Goal: Check status: Check status

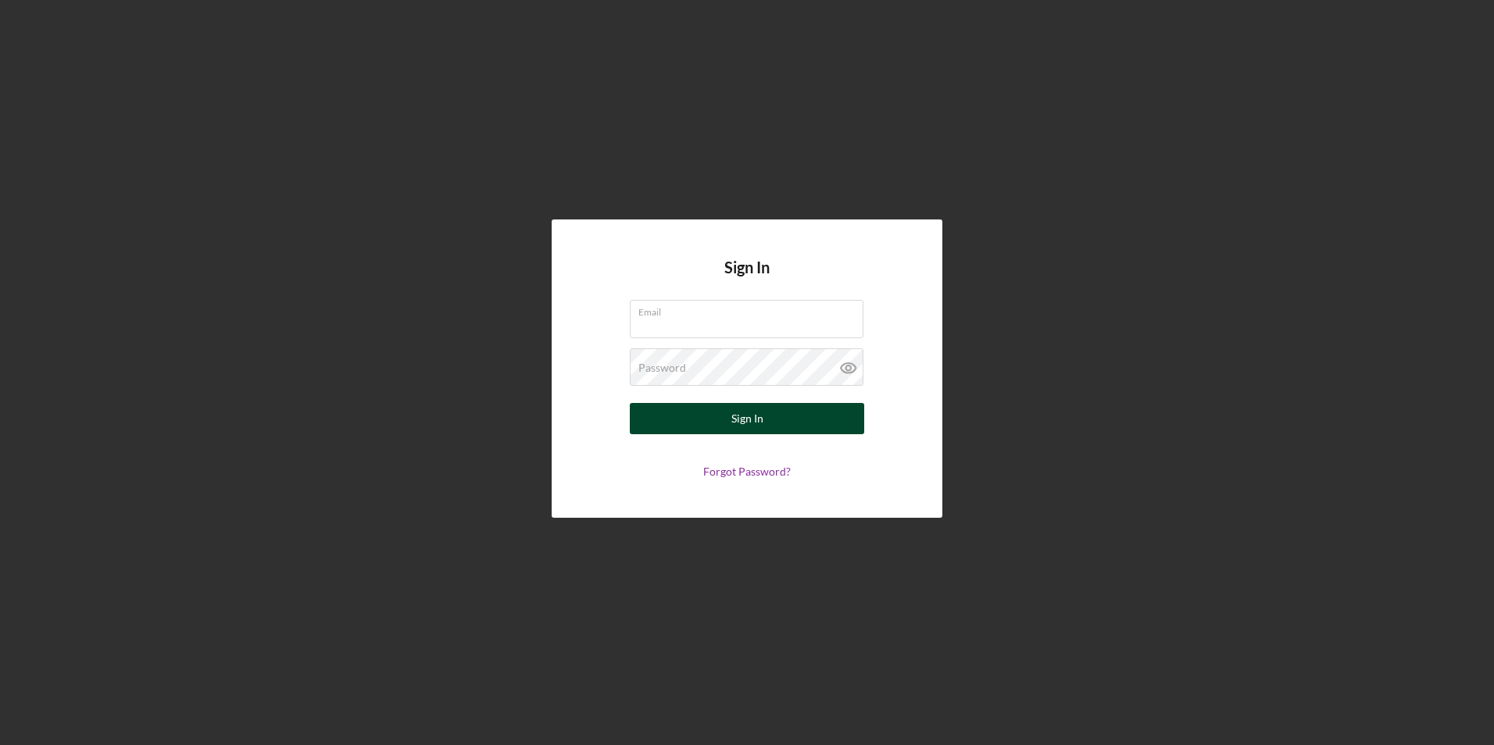
type input "[EMAIL_ADDRESS][DOMAIN_NAME]"
click at [765, 410] on button "Sign In" at bounding box center [747, 418] width 234 height 31
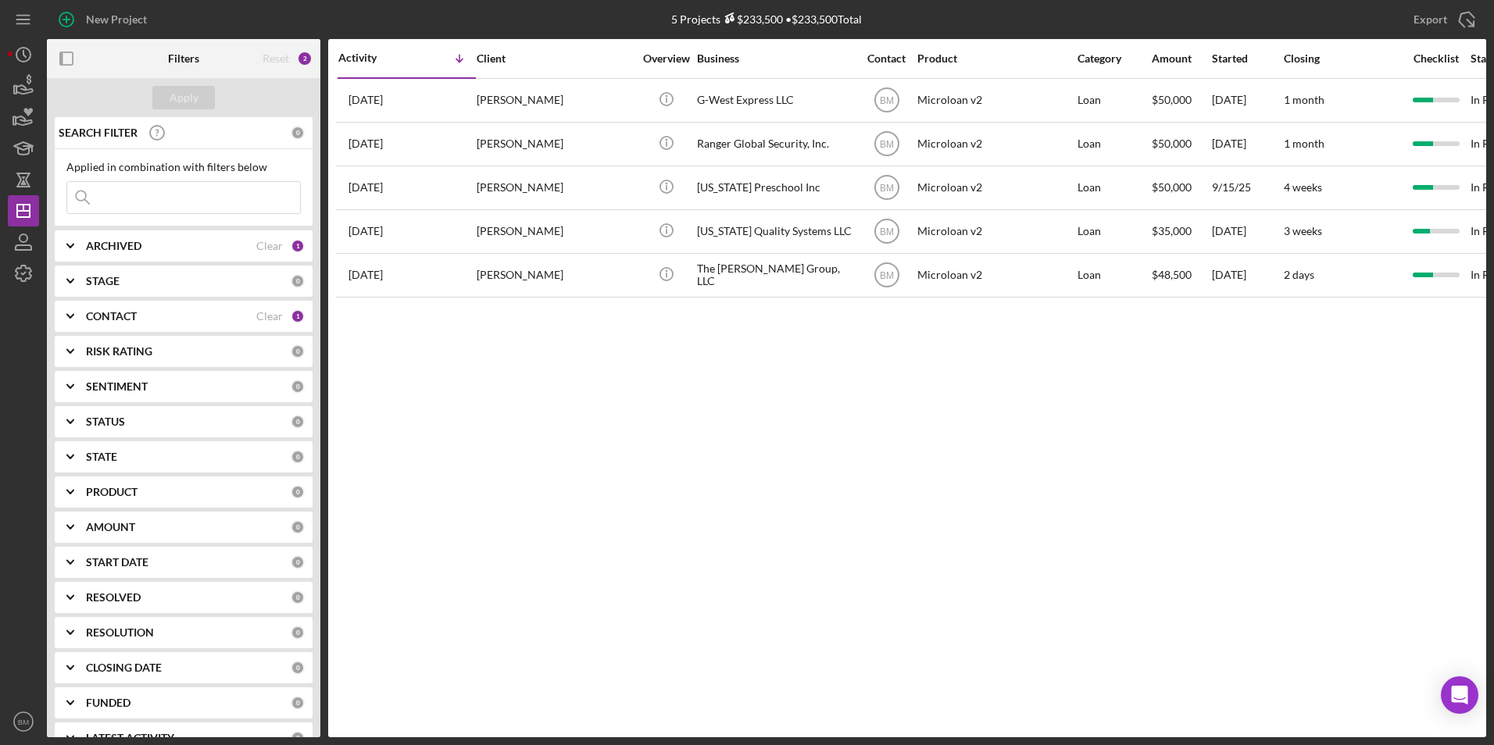
click at [619, 436] on div "Activity Icon/Table Sort Arrow Client Overview Business Contact Product Categor…" at bounding box center [907, 388] width 1158 height 698
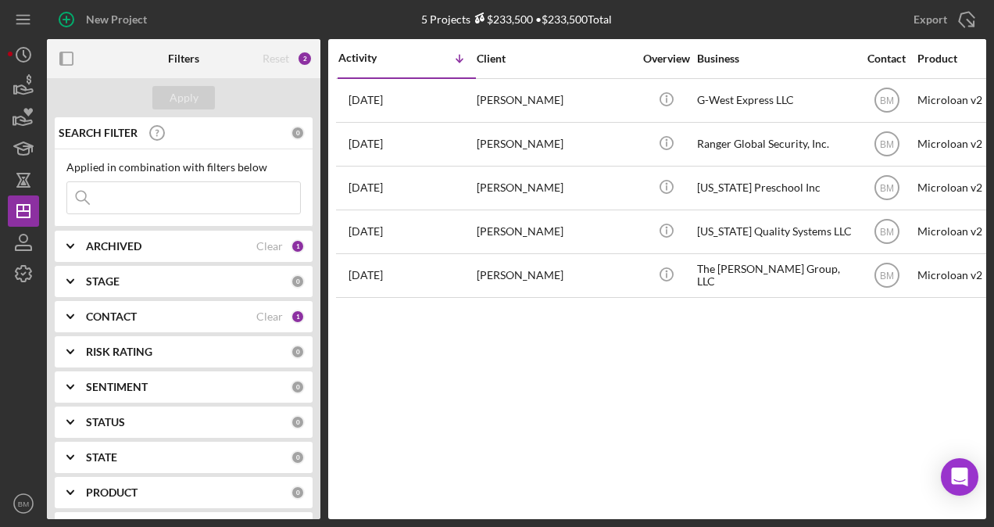
click at [112, 252] on div "ARCHIVED Clear 1" at bounding box center [195, 245] width 219 height 31
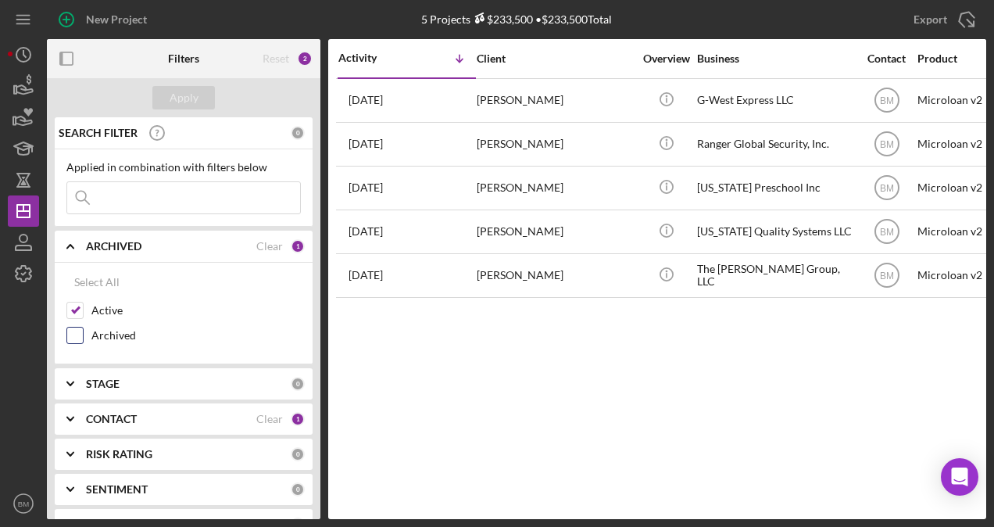
click at [103, 328] on label "Archived" at bounding box center [195, 335] width 209 height 16
click at [83, 328] on input "Archived" at bounding box center [75, 335] width 16 height 16
click at [183, 95] on div "Apply" at bounding box center [184, 97] width 29 height 23
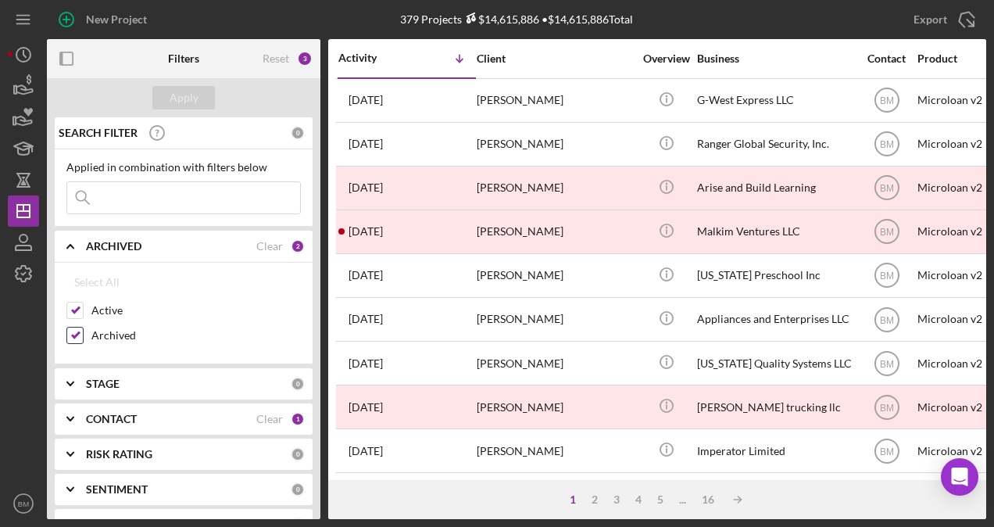
click at [78, 327] on input "Archived" at bounding box center [75, 335] width 16 height 16
checkbox input "false"
click at [181, 98] on div "Apply" at bounding box center [184, 97] width 29 height 23
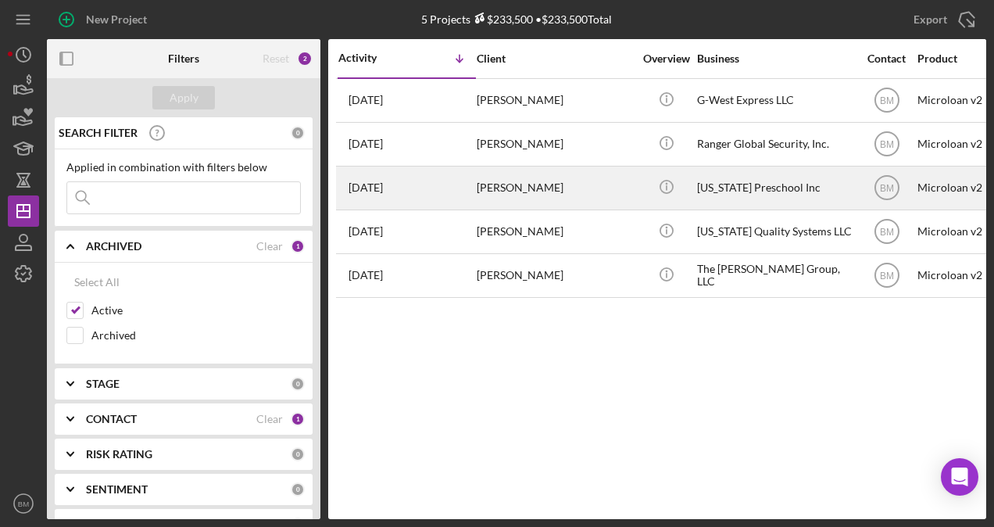
click at [566, 190] on div "Sigali Redfield" at bounding box center [555, 187] width 156 height 41
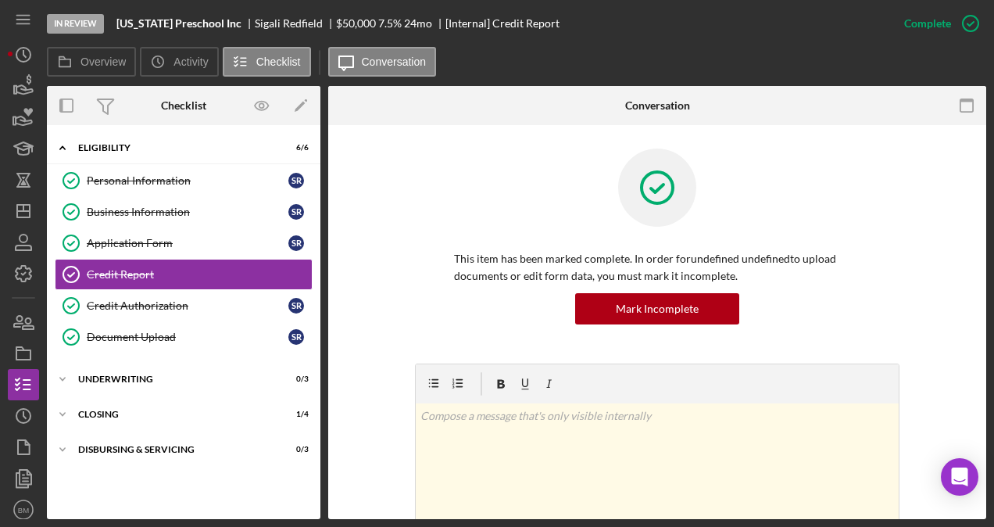
drag, startPoint x: 928, startPoint y: 236, endPoint x: 920, endPoint y: 235, distance: 7.9
click at [928, 236] on div "This item has been marked complete. In order for undefined undefined to upload …" at bounding box center [657, 255] width 611 height 215
click at [163, 205] on div "Business Information" at bounding box center [188, 211] width 202 height 13
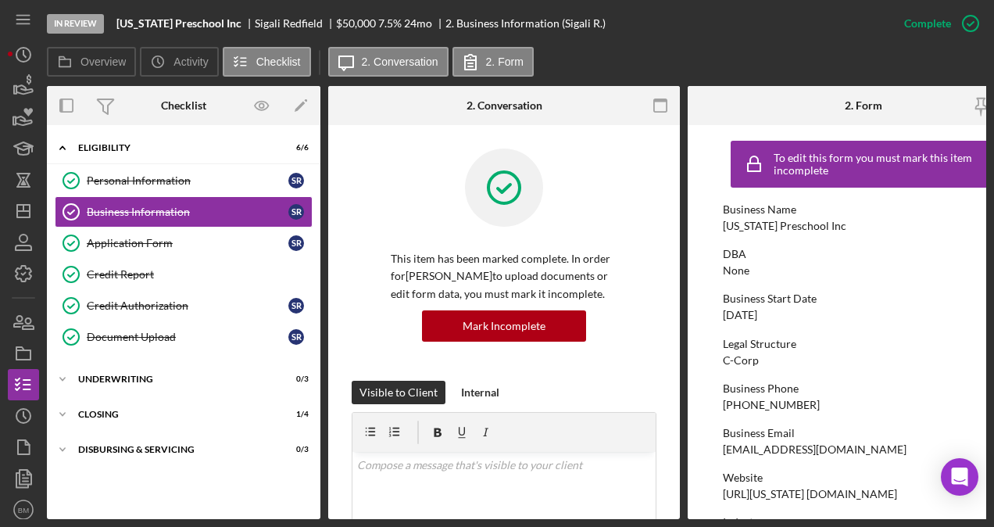
click at [768, 448] on div "Founder.montanapreschool@gmail.com" at bounding box center [815, 449] width 184 height 13
copy div "Founder.montanapreschool@gmail.com"
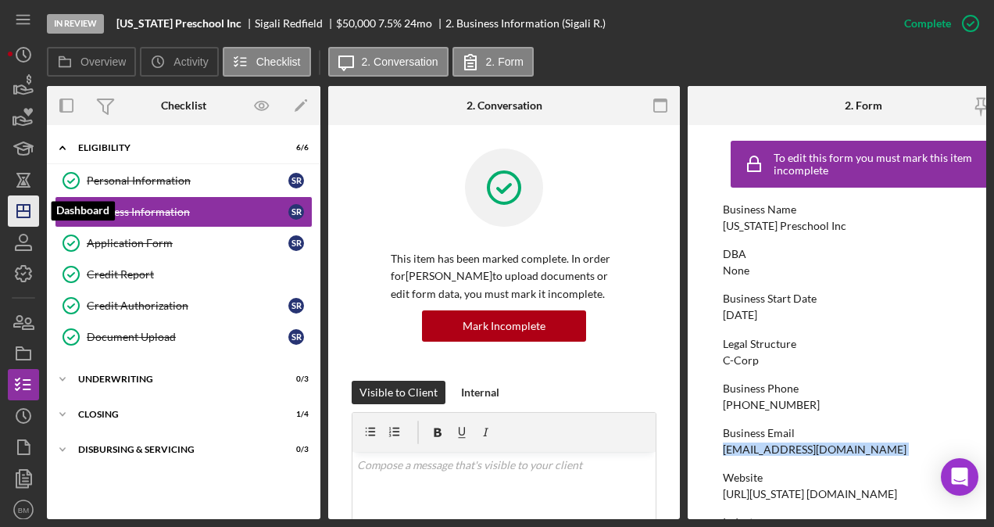
click at [27, 214] on icon "Icon/Dashboard" at bounding box center [23, 210] width 39 height 39
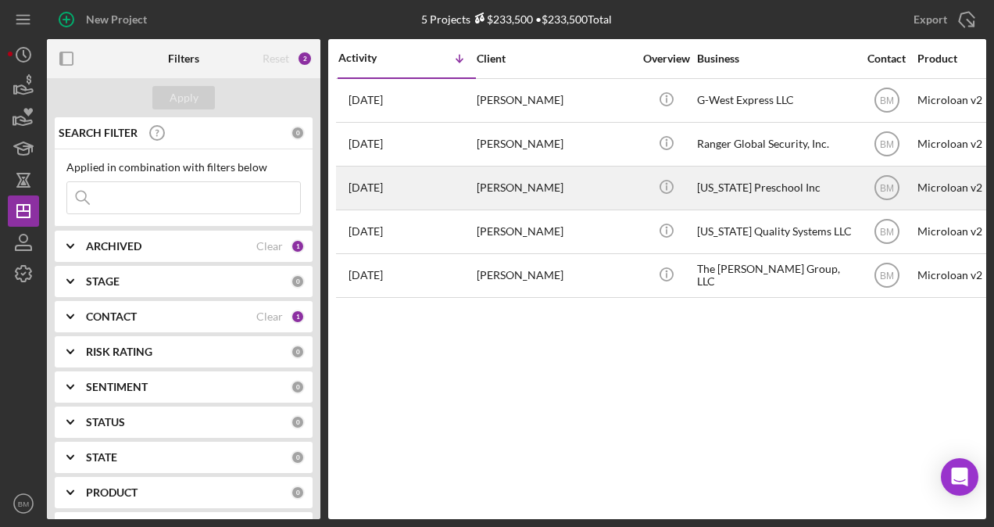
click at [473, 198] on div "2 weeks ago Sigali Redfield" at bounding box center [406, 187] width 137 height 41
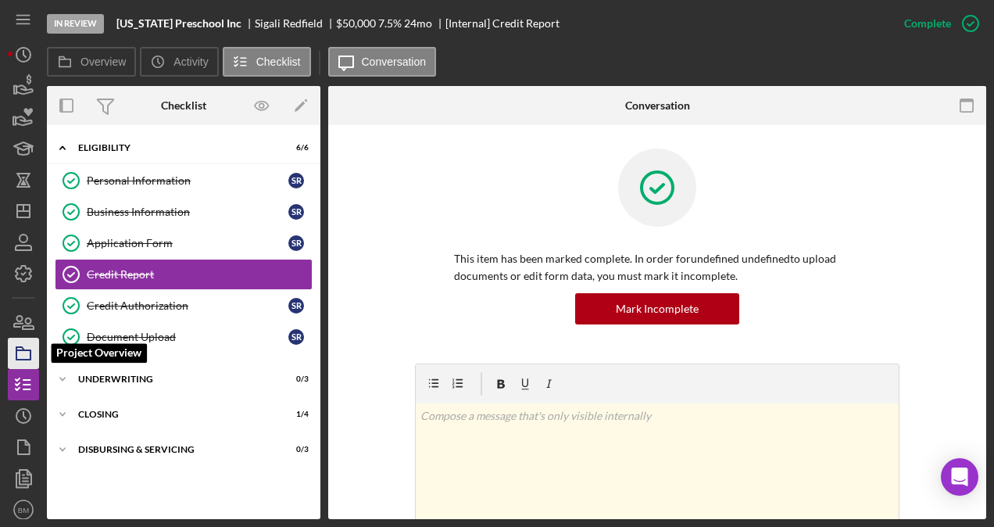
click at [38, 353] on icon "button" at bounding box center [23, 353] width 39 height 39
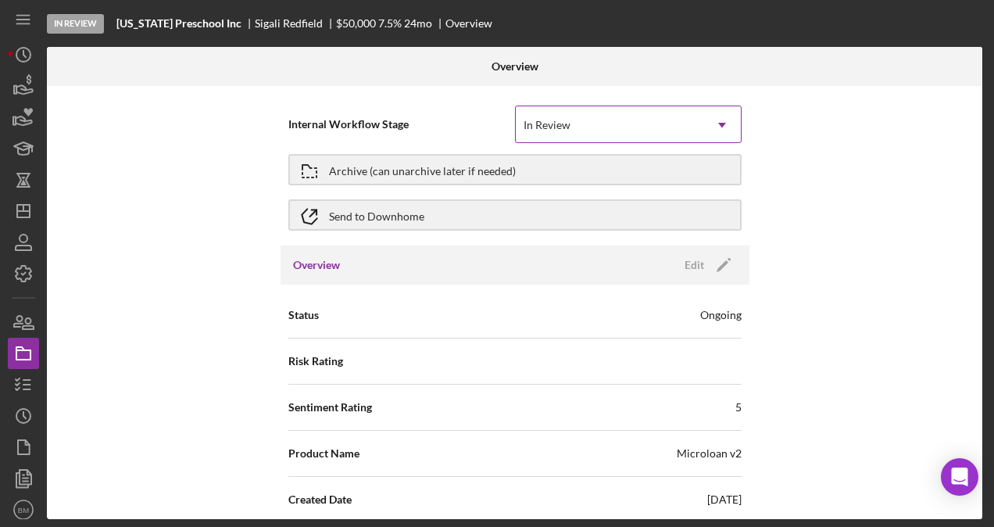
click at [555, 123] on div "In Review" at bounding box center [546, 125] width 47 height 13
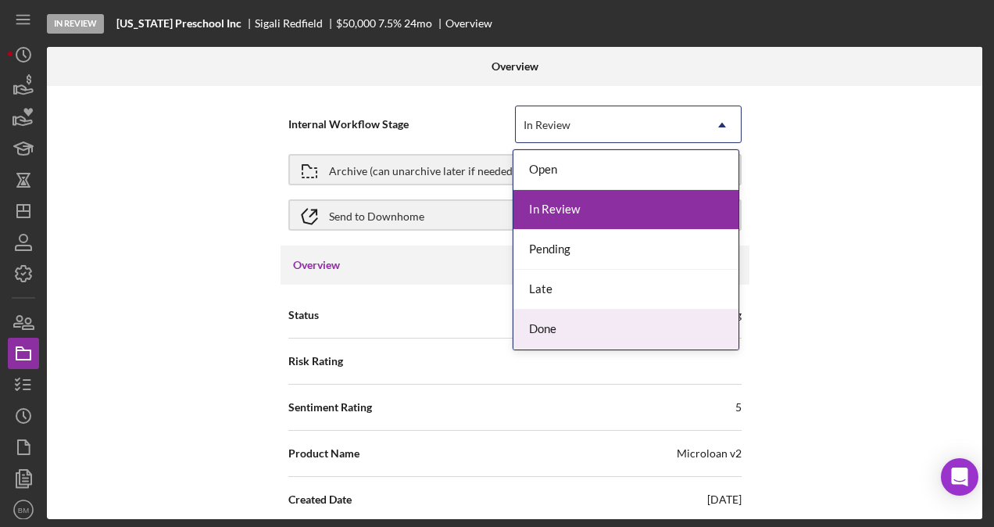
click at [559, 327] on div "Done" at bounding box center [625, 329] width 225 height 40
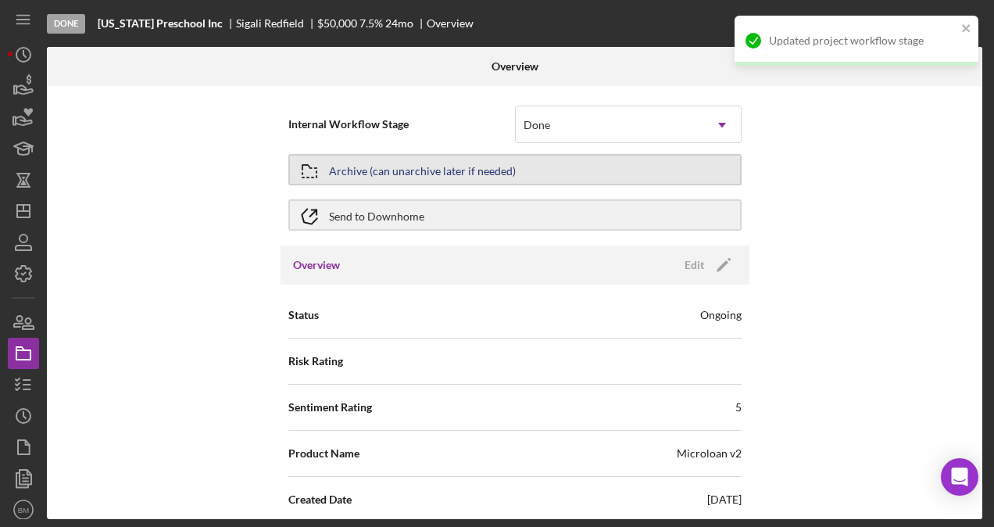
click at [364, 166] on div "Archive (can unarchive later if needed)" at bounding box center [422, 169] width 187 height 28
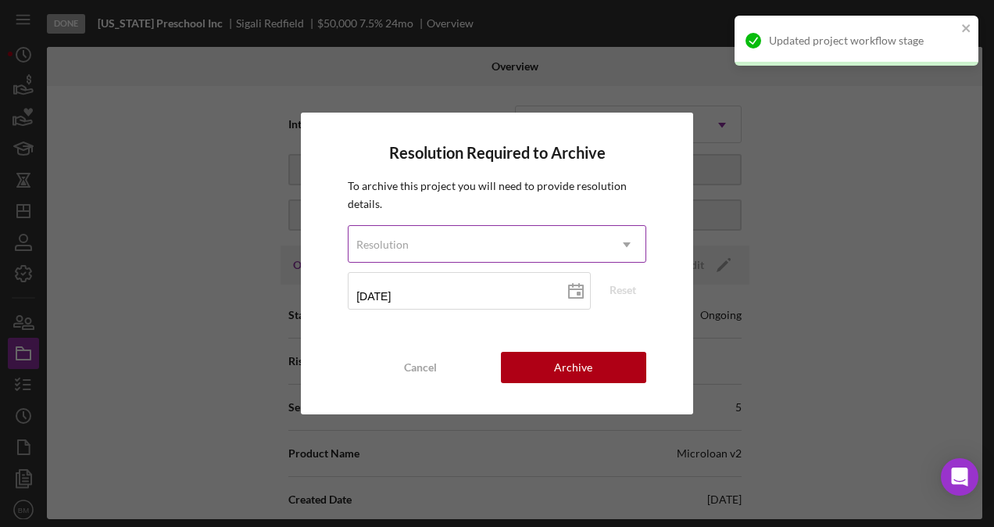
click at [494, 250] on div "Resolution" at bounding box center [477, 245] width 259 height 36
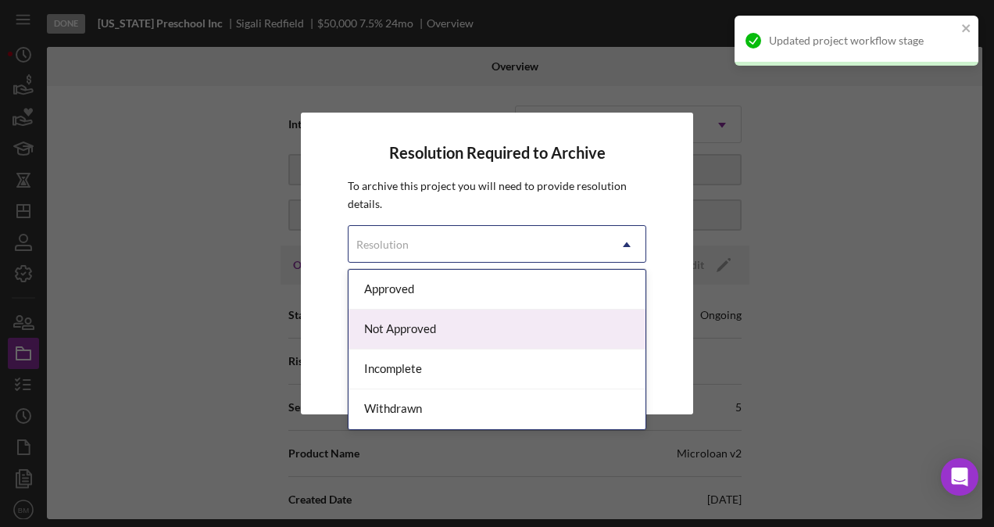
click at [431, 333] on div "Not Approved" at bounding box center [496, 329] width 297 height 40
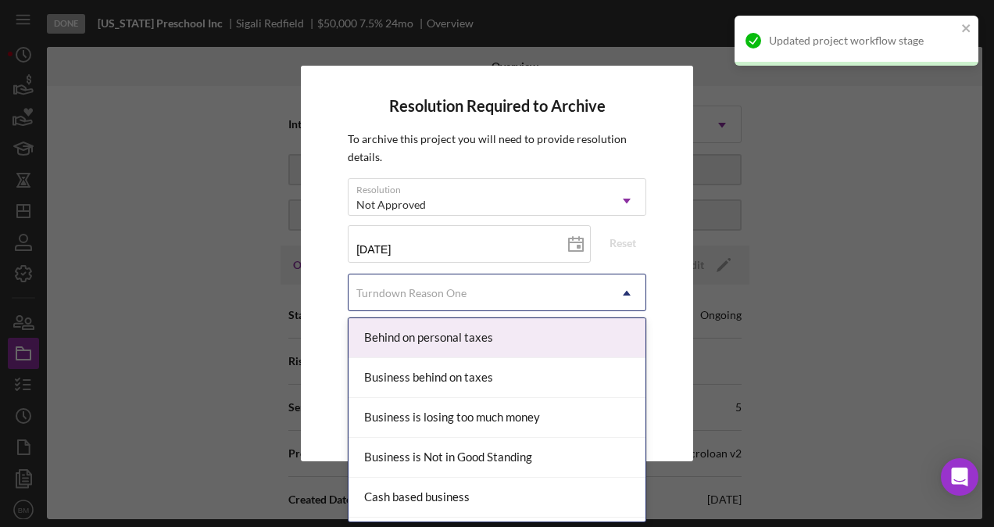
click at [449, 288] on div "Turndown Reason One" at bounding box center [411, 293] width 110 height 13
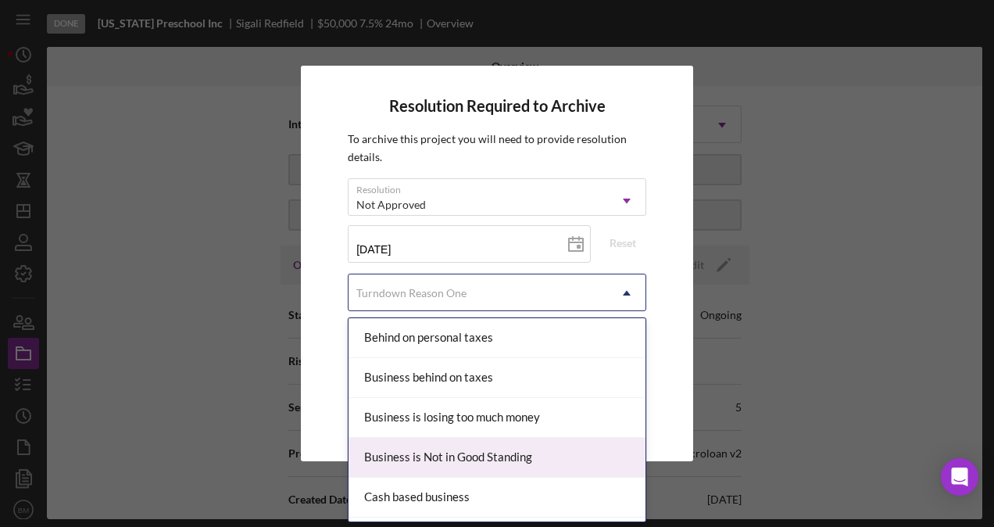
scroll to position [78, 0]
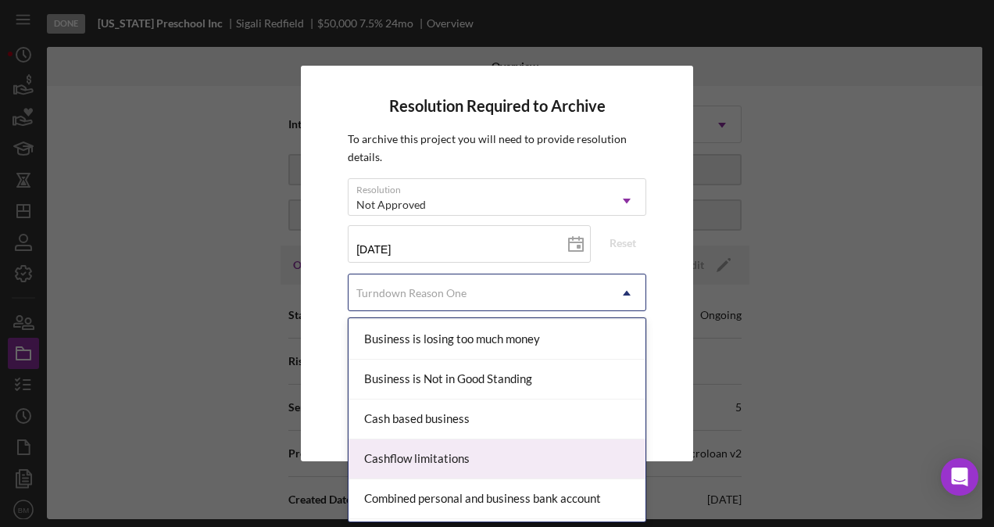
click at [468, 449] on div "Cashflow limitations" at bounding box center [496, 459] width 297 height 40
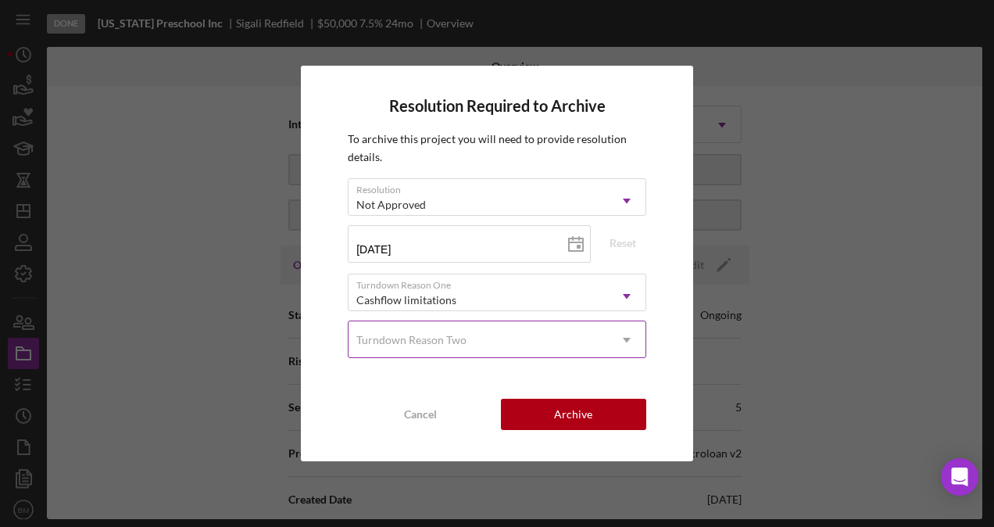
click at [448, 327] on div "Turndown Reason Two" at bounding box center [477, 340] width 259 height 36
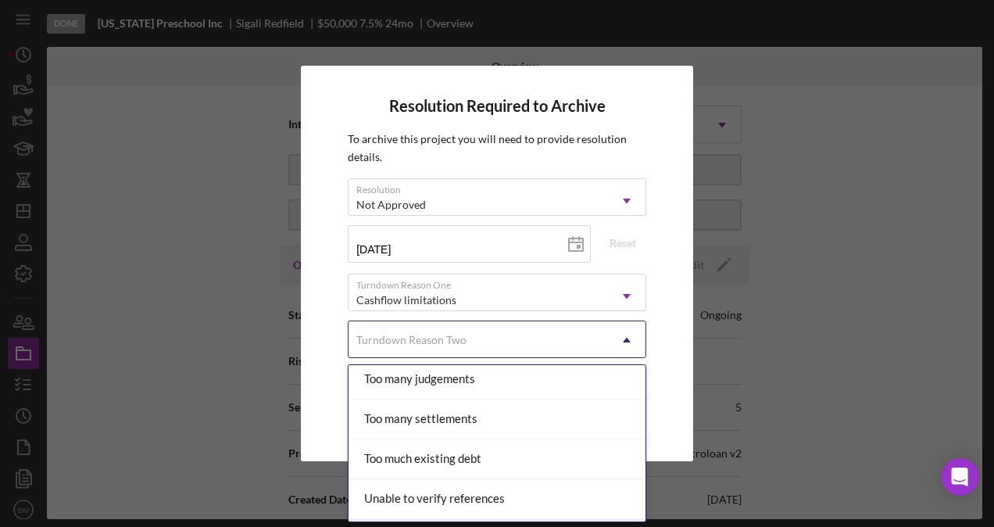
scroll to position [1783, 0]
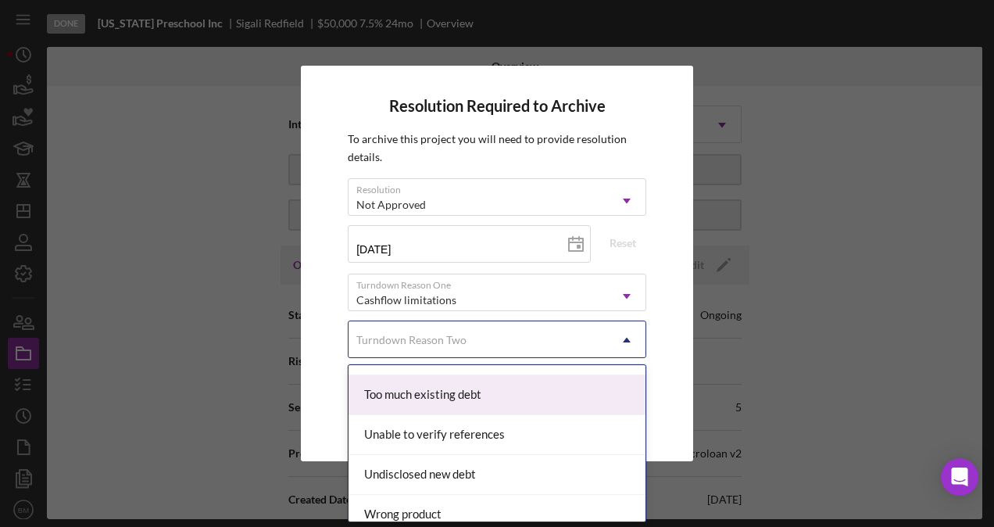
click at [433, 395] on div "Too much existing debt" at bounding box center [496, 395] width 297 height 40
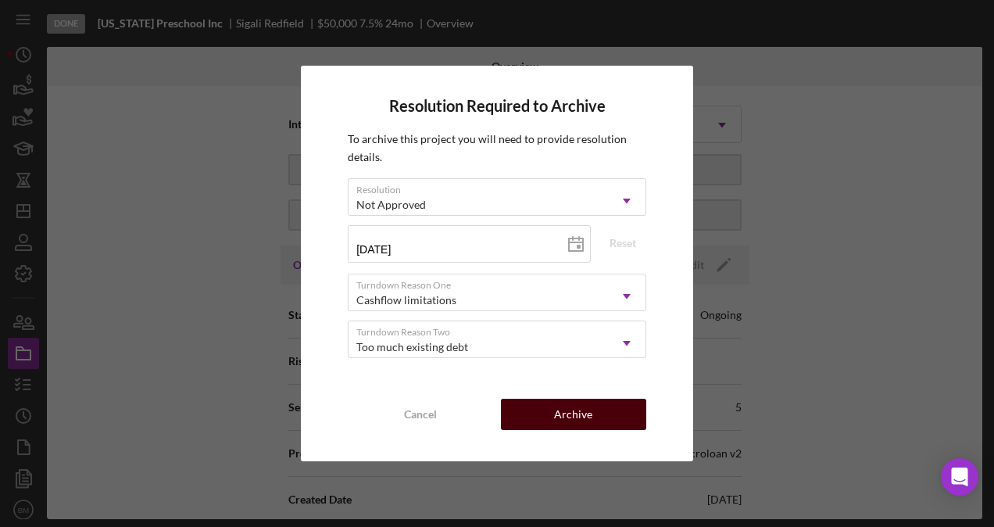
click at [598, 413] on button "Archive" at bounding box center [573, 413] width 145 height 31
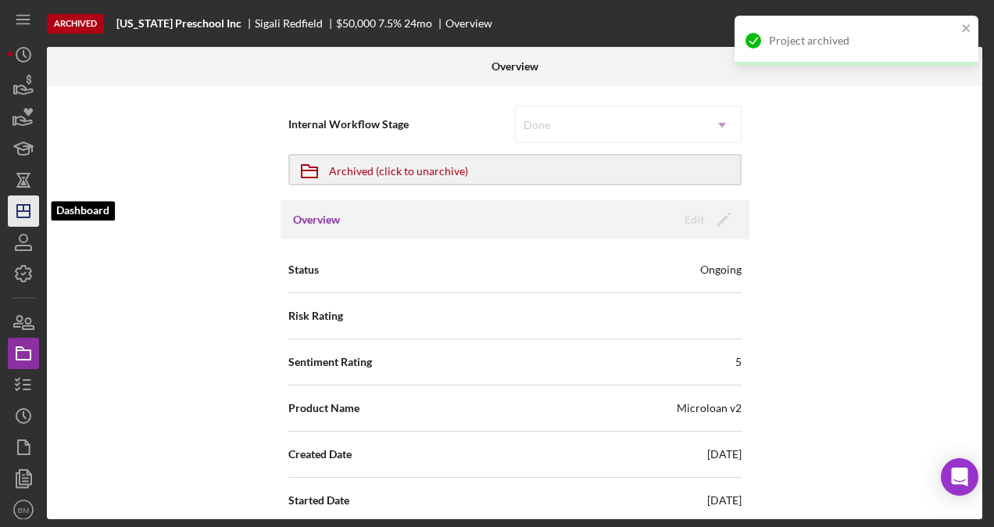
click at [25, 205] on polygon "button" at bounding box center [23, 211] width 13 height 13
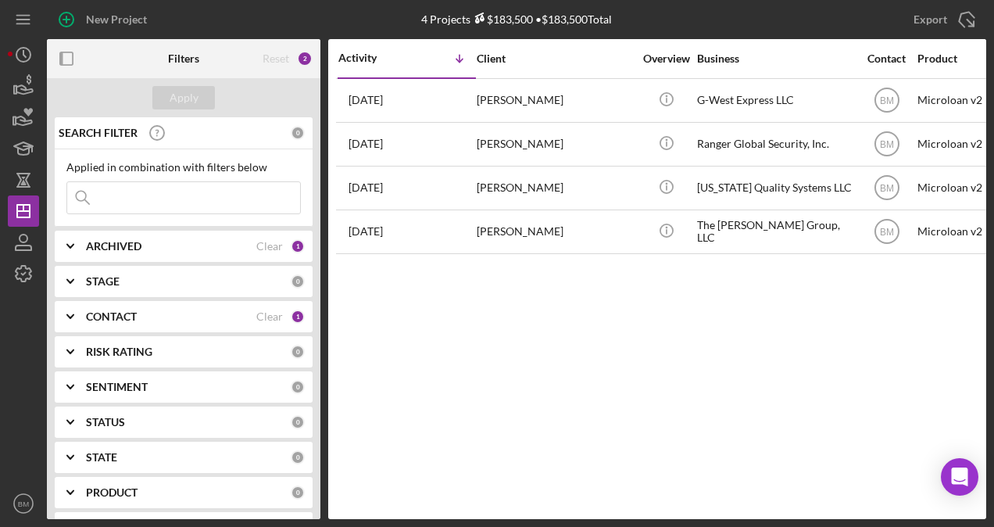
click at [169, 183] on input at bounding box center [183, 197] width 233 height 31
click at [164, 230] on div "ARCHIVED Clear 1" at bounding box center [195, 245] width 219 height 31
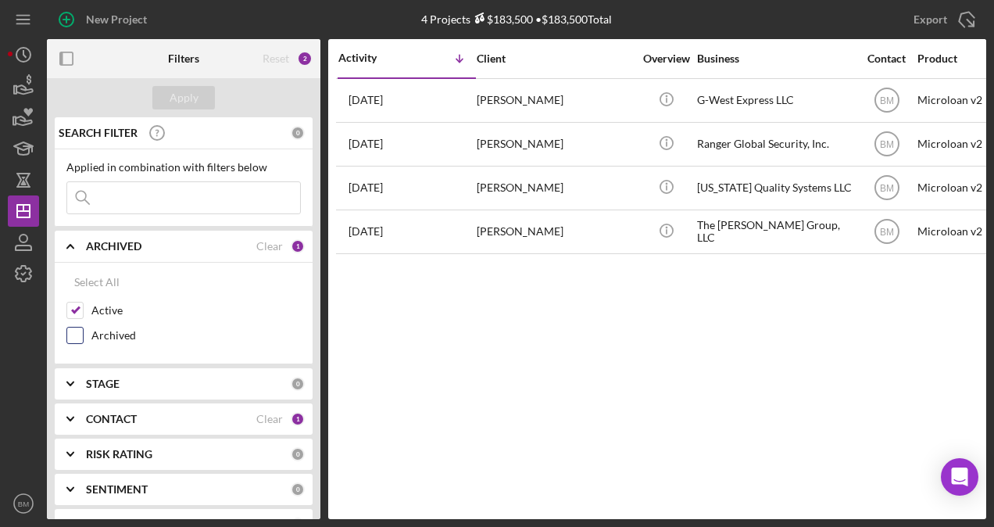
click at [91, 328] on label "Archived" at bounding box center [195, 335] width 209 height 16
click at [83, 328] on input "Archived" at bounding box center [75, 335] width 16 height 16
checkbox input "true"
click at [181, 117] on div "SEARCH FILTER" at bounding box center [173, 132] width 236 height 39
click at [181, 103] on div "Apply" at bounding box center [184, 97] width 29 height 23
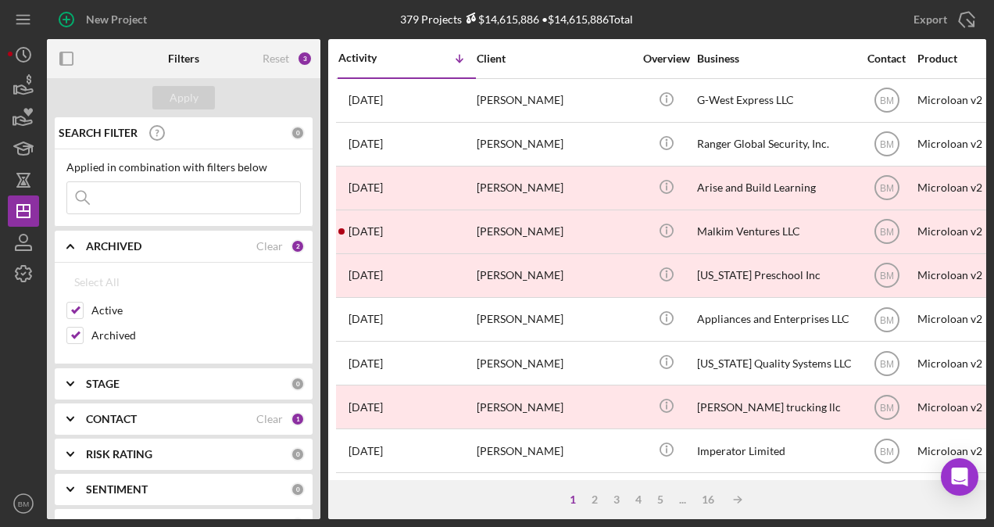
click at [164, 202] on input at bounding box center [183, 197] width 233 height 31
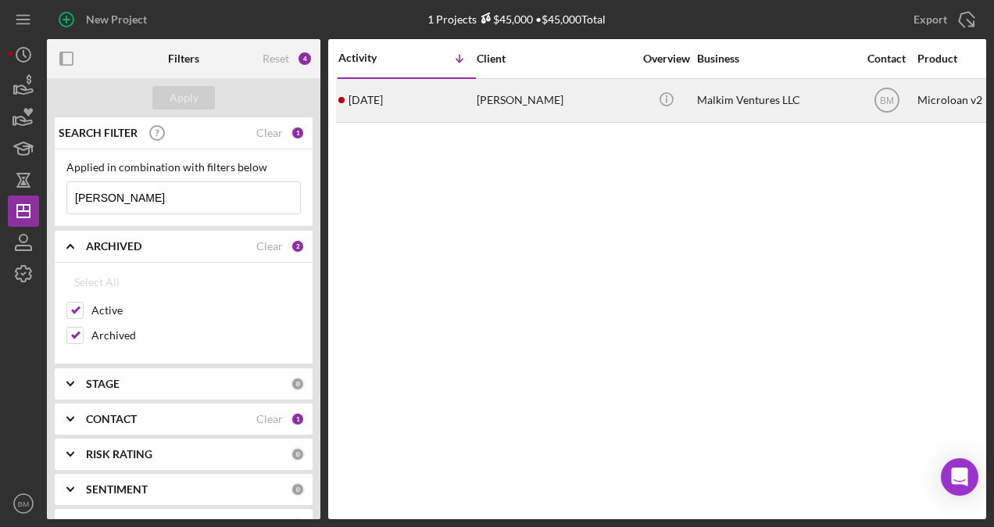
type input "jesse"
click at [843, 103] on div "Malkim Ventures LLC" at bounding box center [775, 100] width 156 height 41
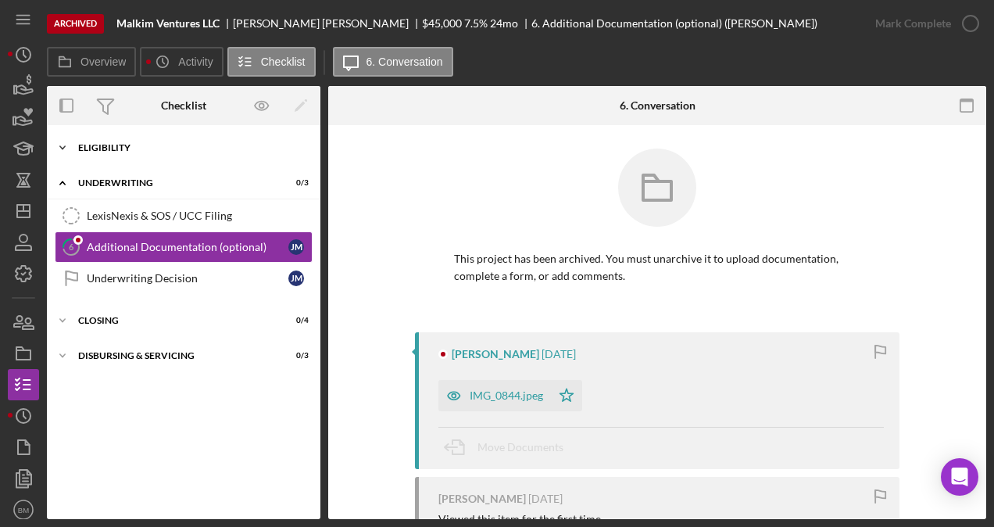
click at [121, 151] on div "Eligibility" at bounding box center [189, 147] width 223 height 9
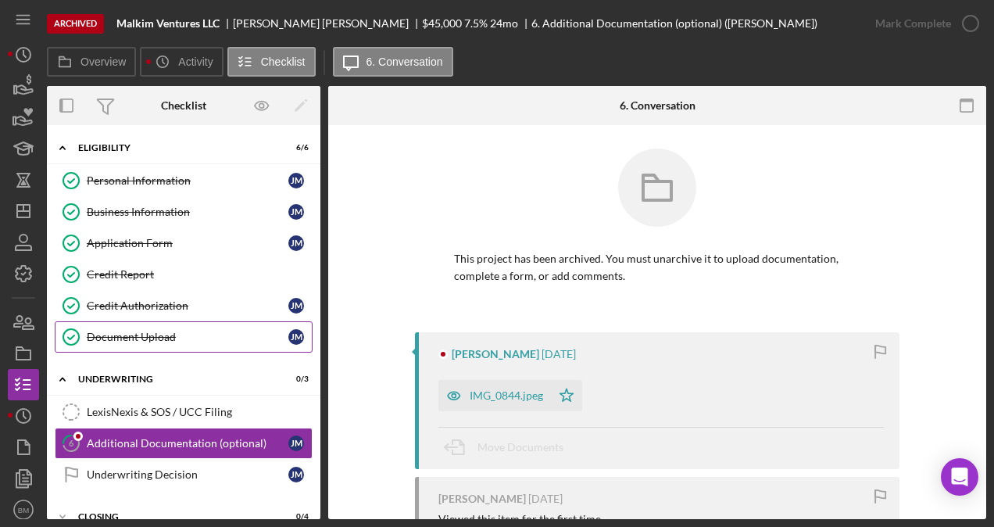
click at [149, 330] on div "Document Upload" at bounding box center [188, 336] width 202 height 13
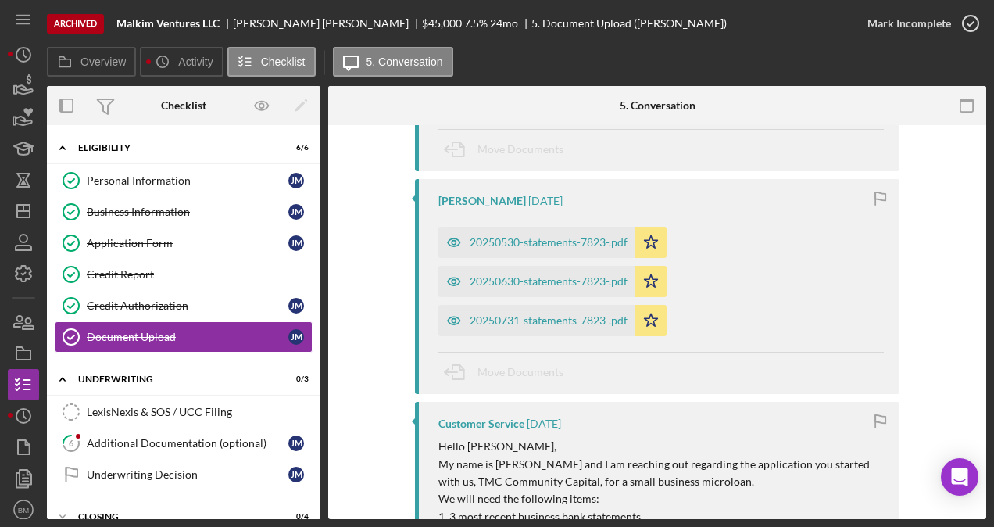
scroll to position [1016, 0]
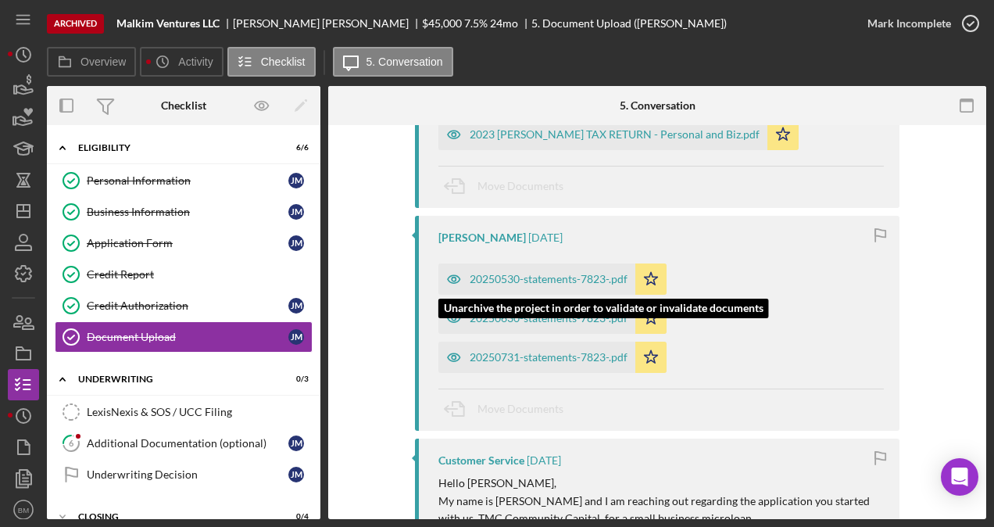
click at [544, 273] on div "20250530-statements-7823-.pdf" at bounding box center [549, 279] width 158 height 13
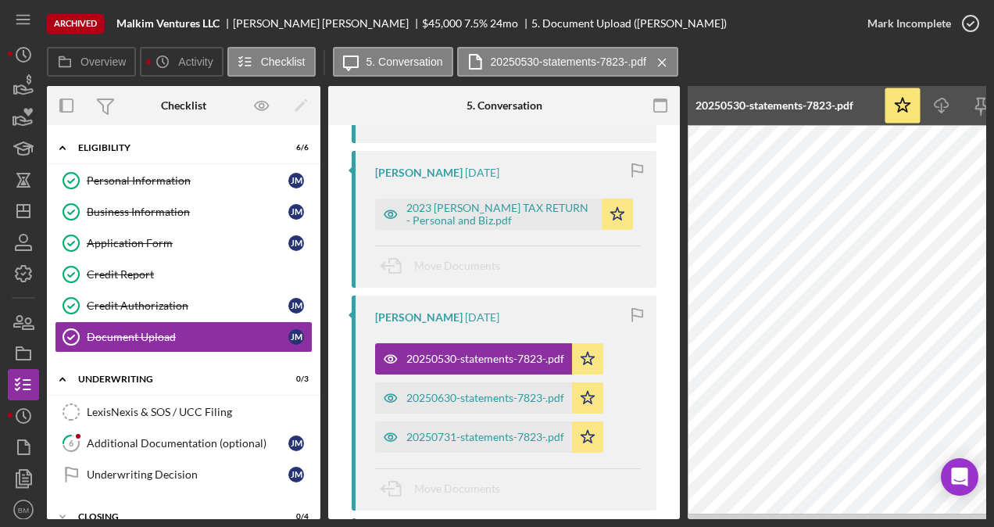
scroll to position [1007, 0]
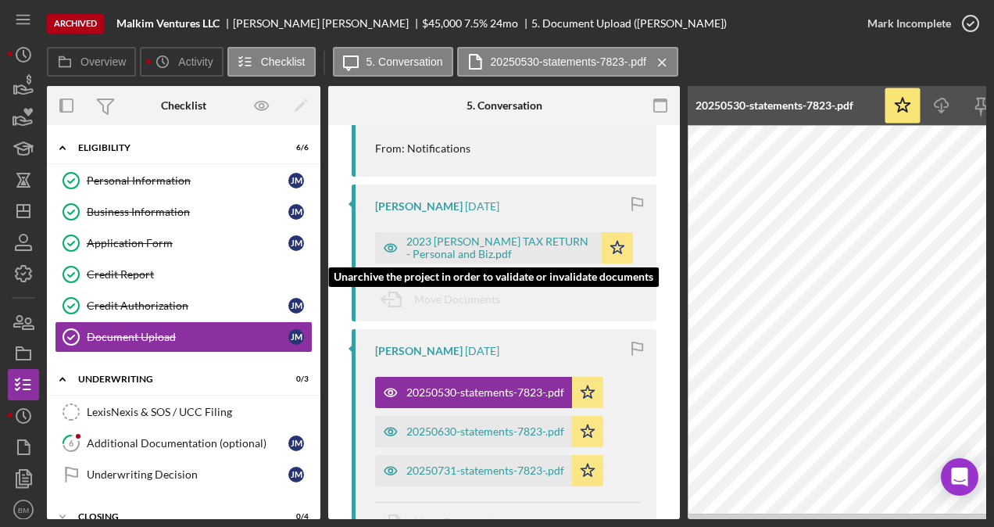
click at [491, 235] on div "2023 Jesse Malcomb TAX RETURN - Personal and Biz.pdf" at bounding box center [500, 247] width 188 height 25
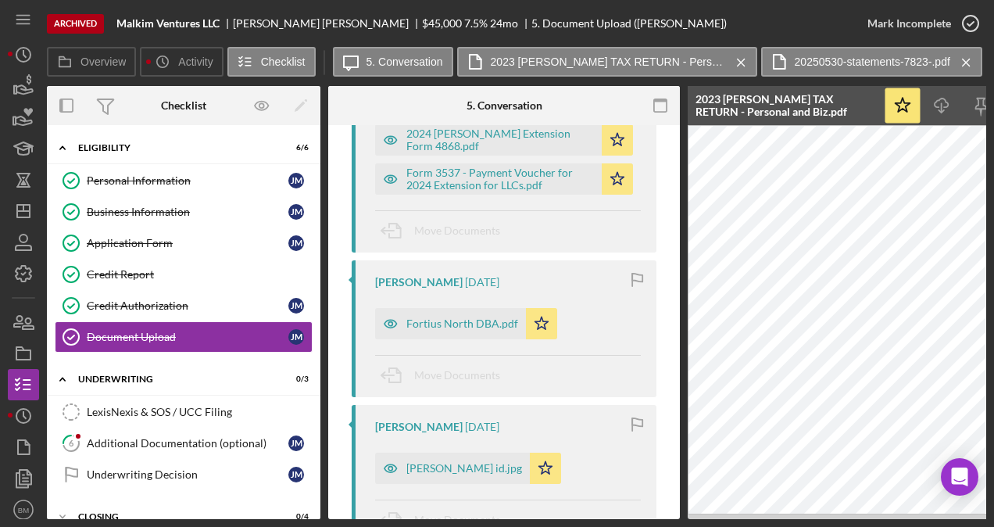
scroll to position [1710, 0]
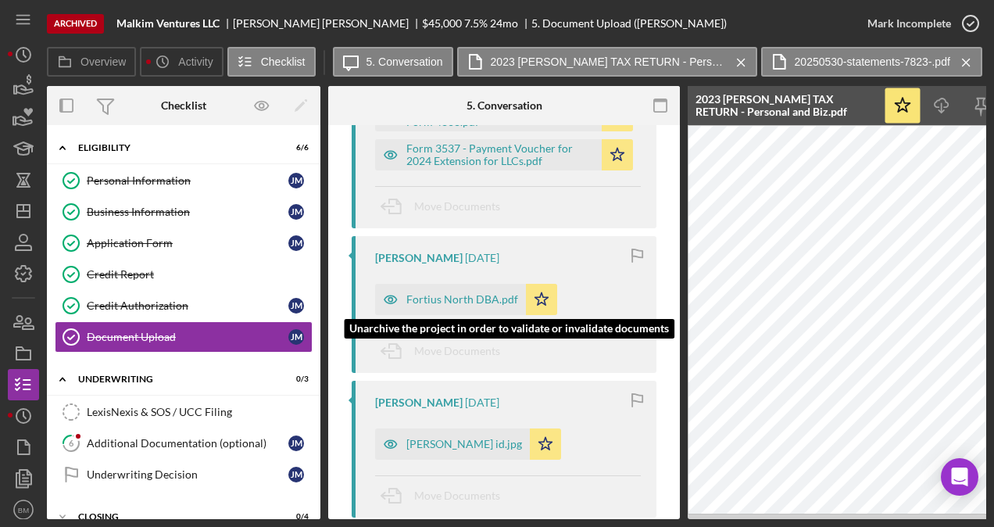
click at [477, 284] on div "Fortius North DBA.pdf" at bounding box center [450, 299] width 151 height 31
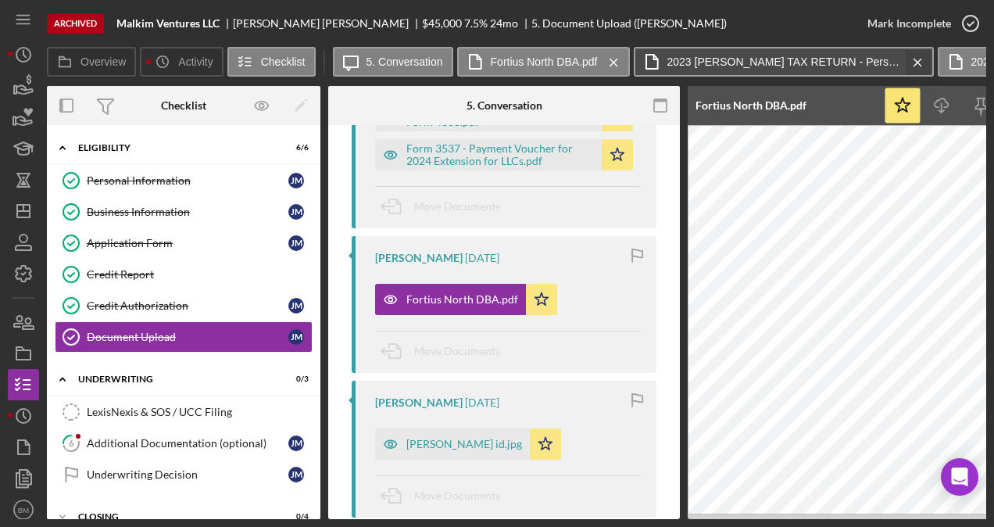
click at [913, 63] on icon "Icon/Menu Close" at bounding box center [917, 62] width 27 height 39
click at [851, 62] on div "Icon/Message 5. Conversation Fortius North DBA.pdf Icon/Menu Close 20250530-sta…" at bounding box center [596, 62] width 526 height 31
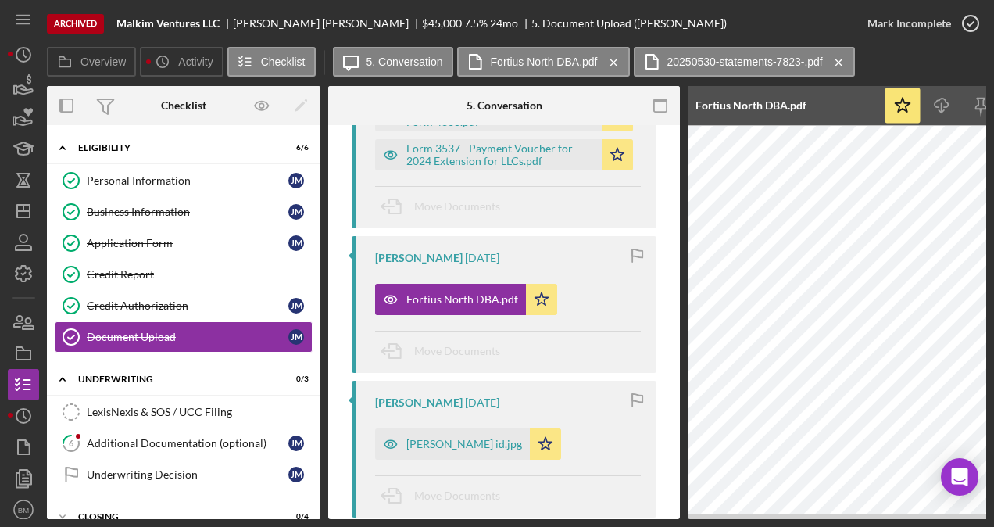
click at [844, 64] on icon "Icon/Menu Close" at bounding box center [838, 62] width 27 height 39
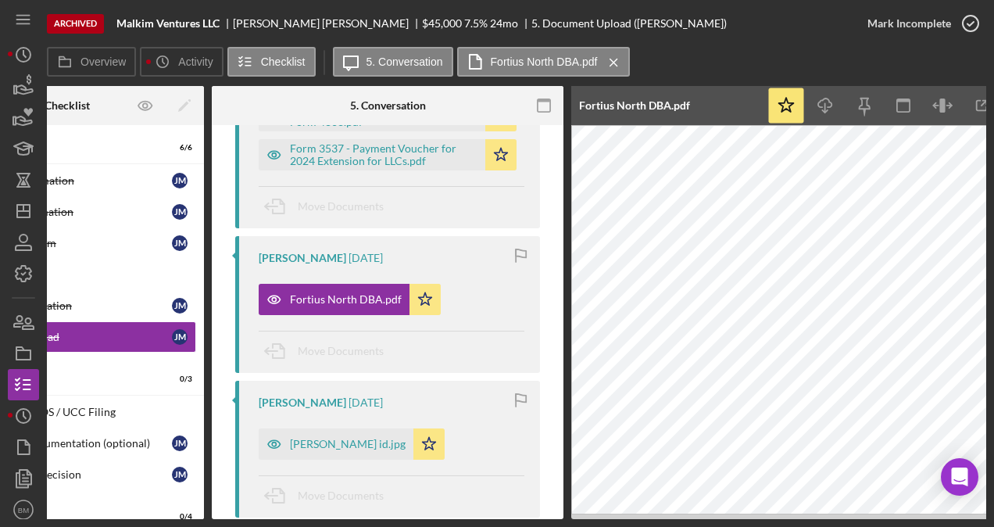
scroll to position [0, 170]
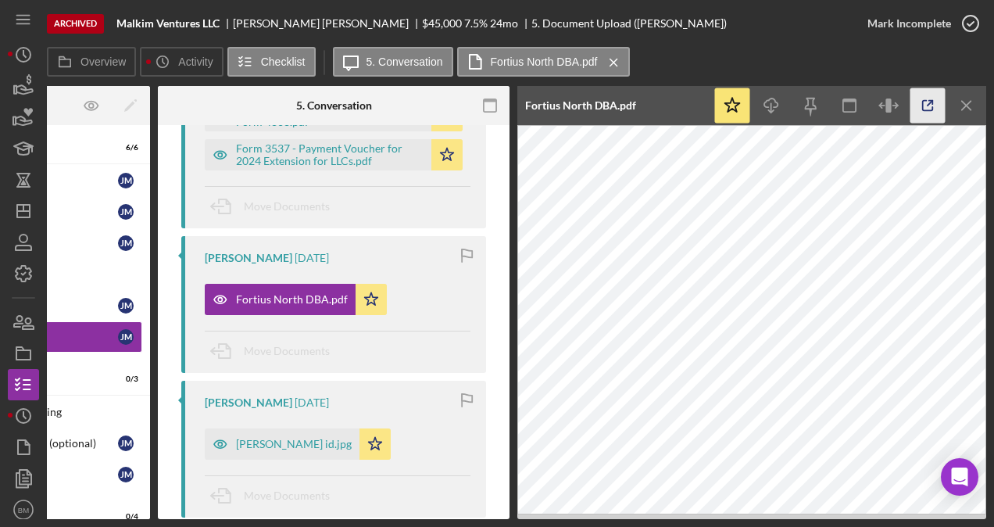
click at [934, 106] on icon "button" at bounding box center [927, 105] width 35 height 35
click at [29, 219] on icon "Icon/Dashboard" at bounding box center [23, 210] width 39 height 39
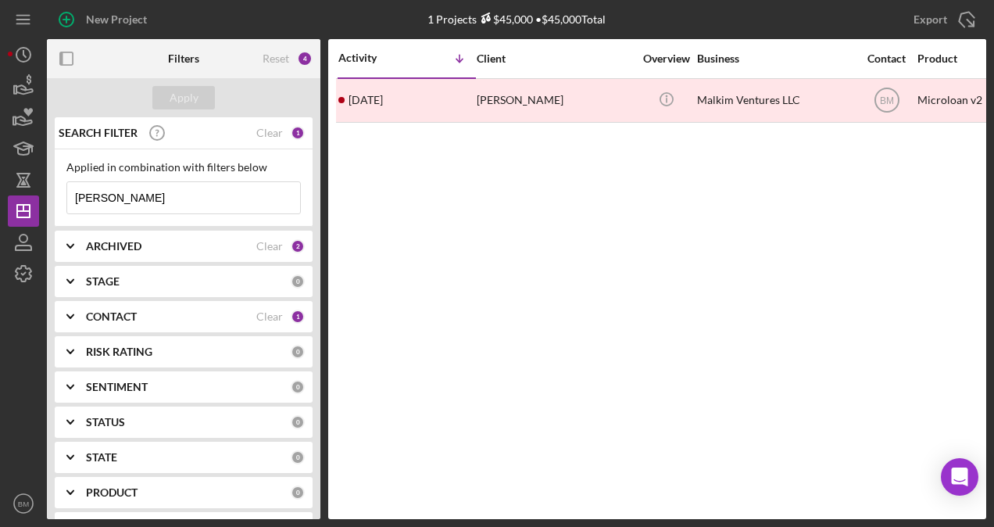
click at [95, 255] on div "ARCHIVED Clear 2" at bounding box center [195, 245] width 219 height 31
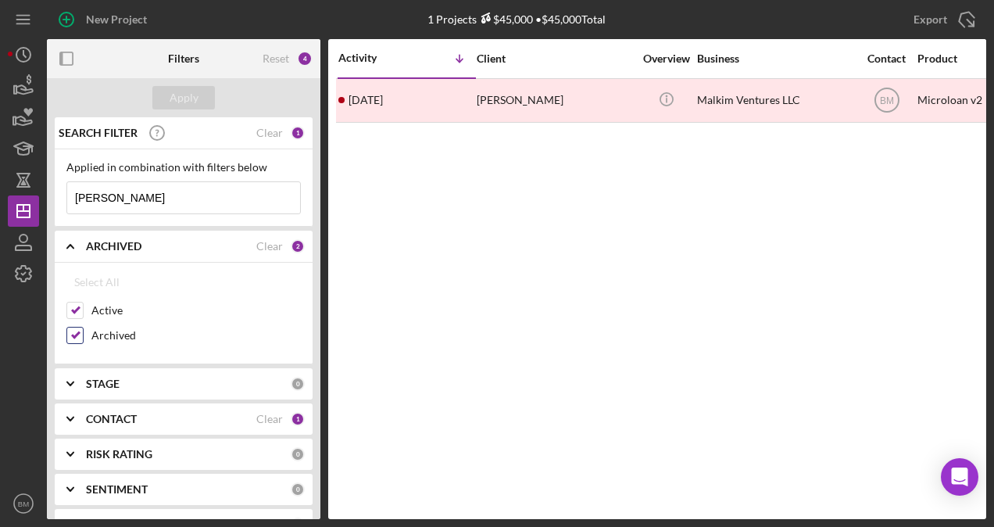
click at [82, 333] on div "Archived" at bounding box center [183, 339] width 234 height 25
click at [75, 334] on input "Archived" at bounding box center [75, 335] width 16 height 16
checkbox input "false"
click at [189, 94] on div "Apply" at bounding box center [184, 97] width 29 height 23
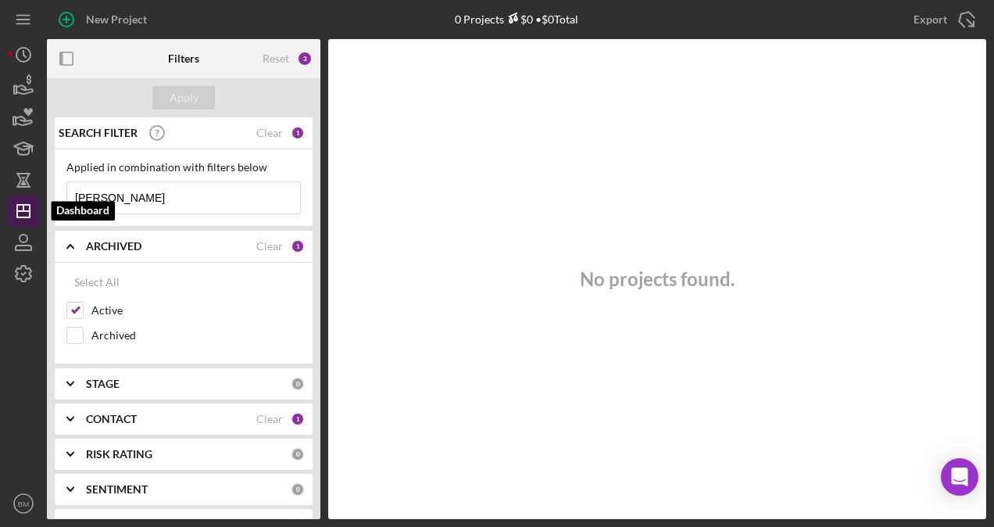
click at [25, 211] on line "button" at bounding box center [23, 211] width 13 height 0
click at [23, 208] on line "button" at bounding box center [23, 208] width 0 height 6
click at [21, 206] on icon "Icon/Dashboard" at bounding box center [23, 210] width 39 height 39
click at [198, 192] on input "jesse" at bounding box center [183, 197] width 233 height 31
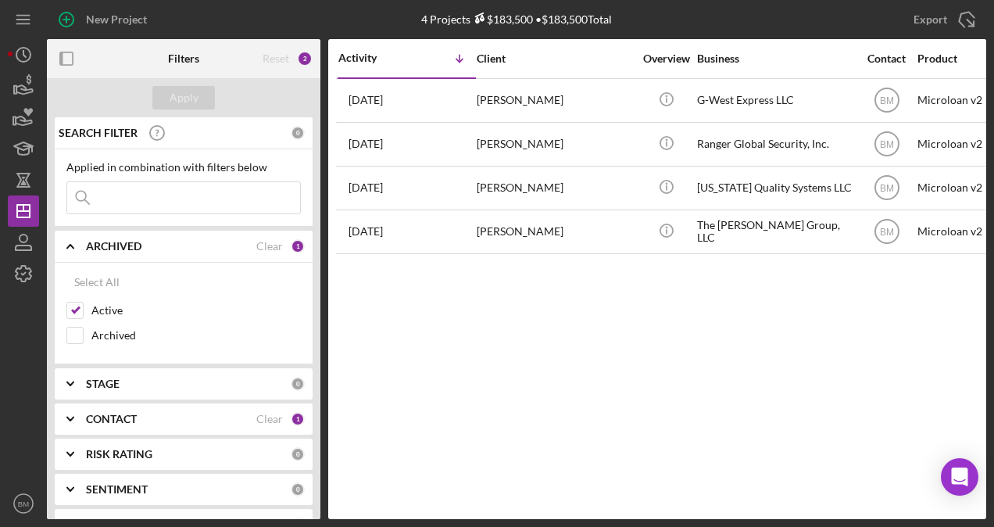
click at [712, 358] on div "Activity Icon/Table Sort Arrow Client Overview Business Contact Product Categor…" at bounding box center [657, 279] width 658 height 480
click at [620, 395] on div "Activity Icon/Table Sort Arrow Client Overview Business Contact Product Categor…" at bounding box center [657, 279] width 658 height 480
click at [674, 363] on div "Activity Icon/Table Sort Arrow Client Overview Business Contact Product Categor…" at bounding box center [657, 279] width 658 height 480
click at [479, 272] on div "Activity Icon/Table Sort Arrow Client Overview Business Contact Product Categor…" at bounding box center [657, 279] width 658 height 480
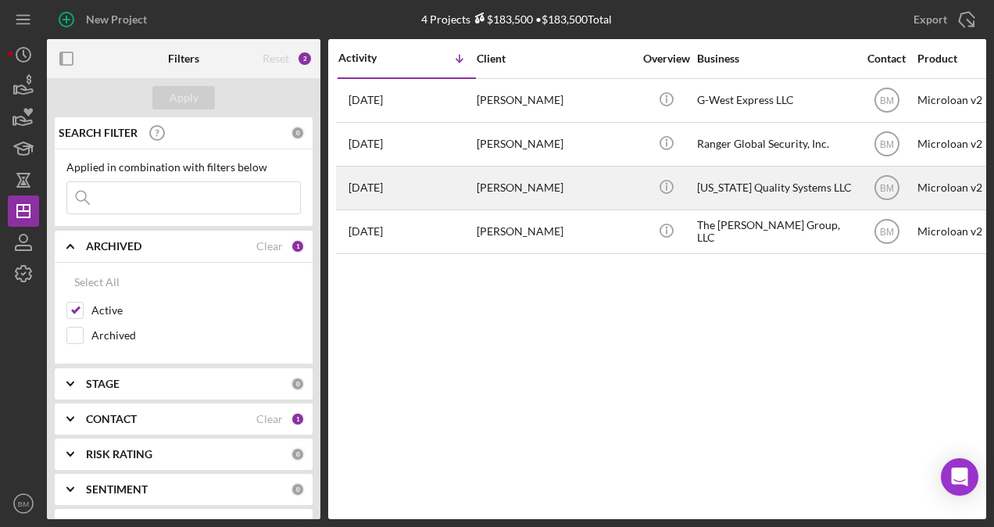
click at [629, 181] on div "[PERSON_NAME]" at bounding box center [555, 187] width 156 height 41
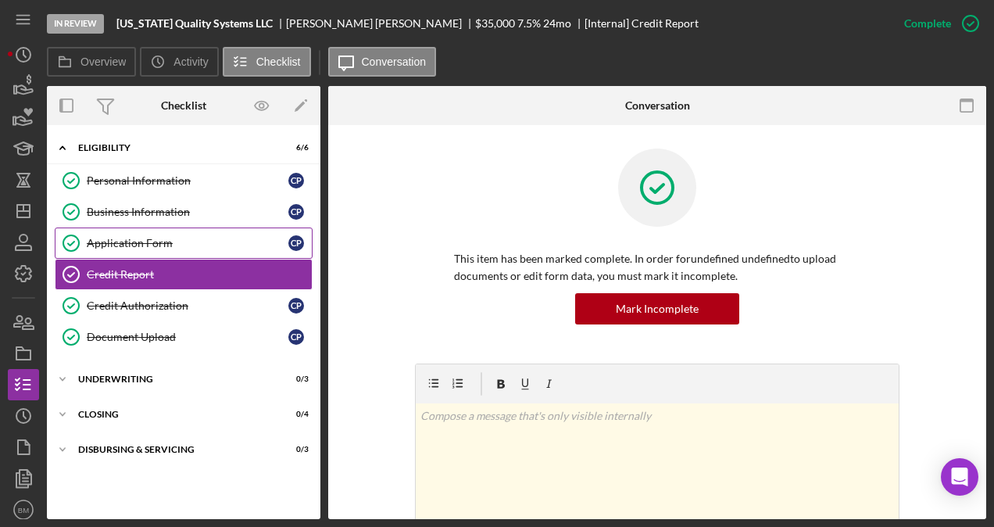
click at [142, 241] on div "Application Form" at bounding box center [188, 243] width 202 height 13
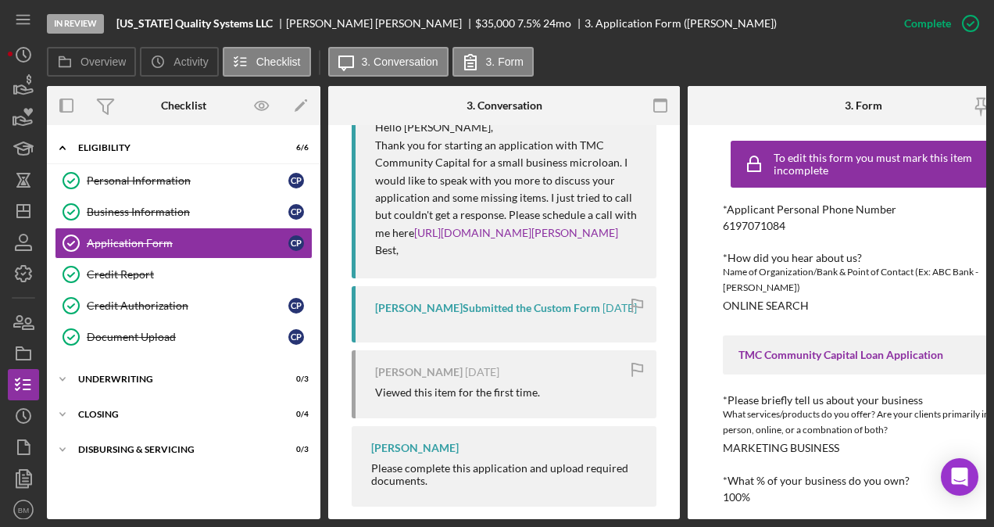
scroll to position [764, 0]
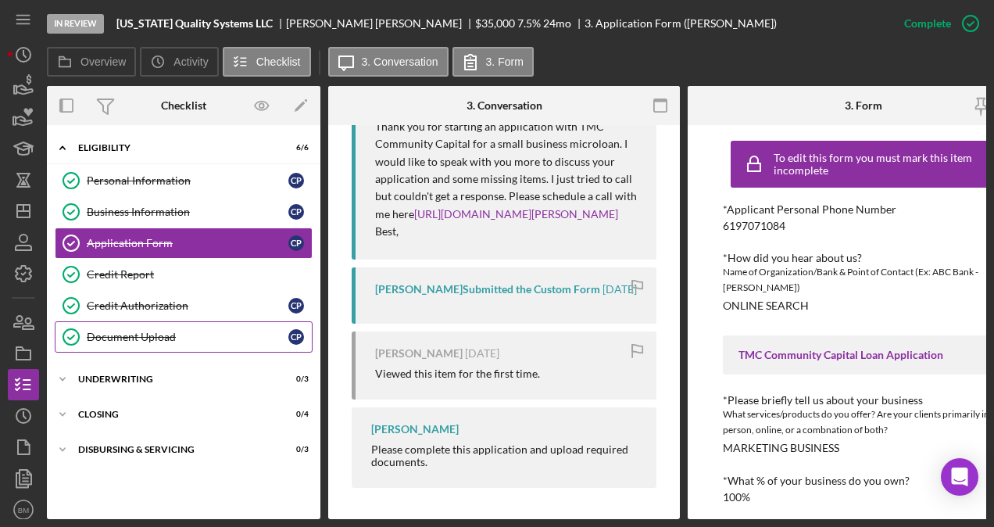
click at [120, 341] on link "Document Upload Document Upload C P" at bounding box center [184, 336] width 258 height 31
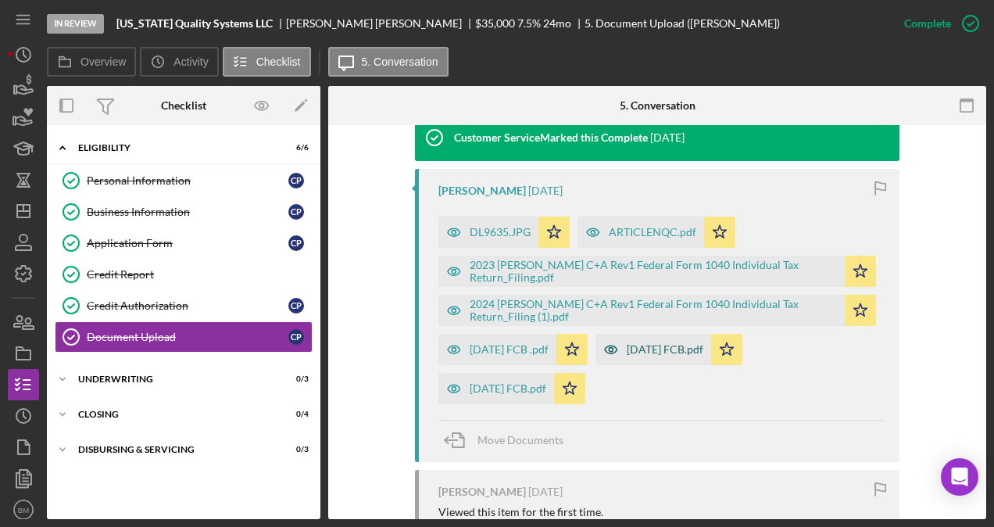
scroll to position [668, 0]
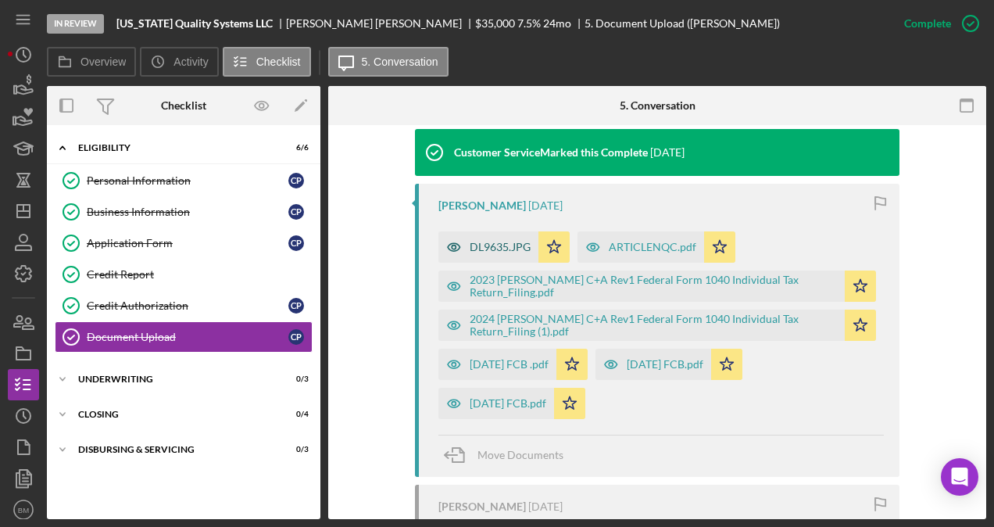
click at [498, 234] on div "DL9635.JPG" at bounding box center [488, 246] width 100 height 31
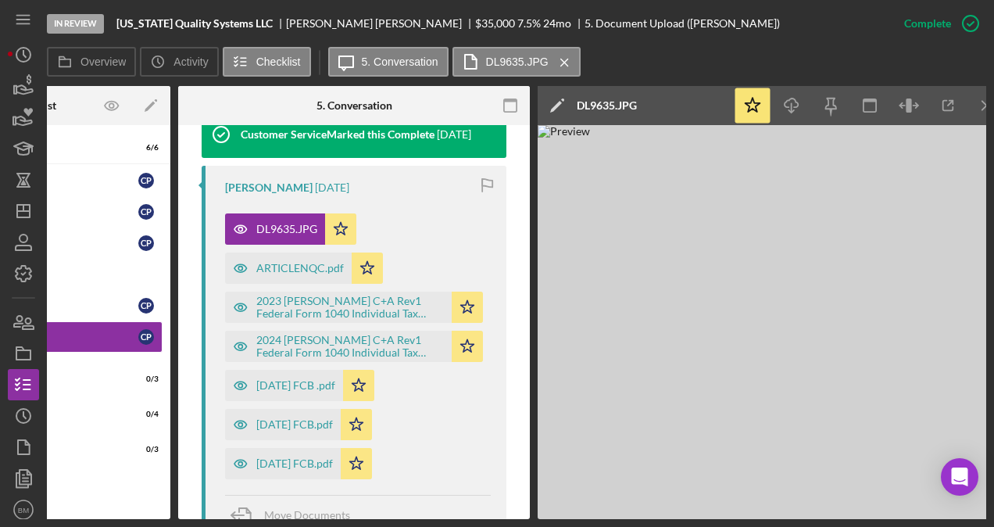
scroll to position [0, 155]
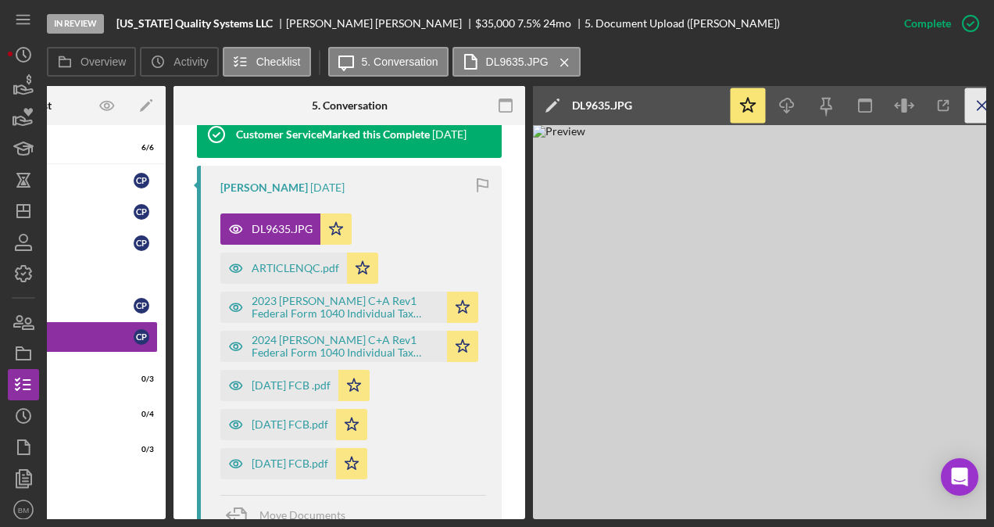
click at [971, 106] on icon "Icon/Menu Close" at bounding box center [982, 105] width 35 height 35
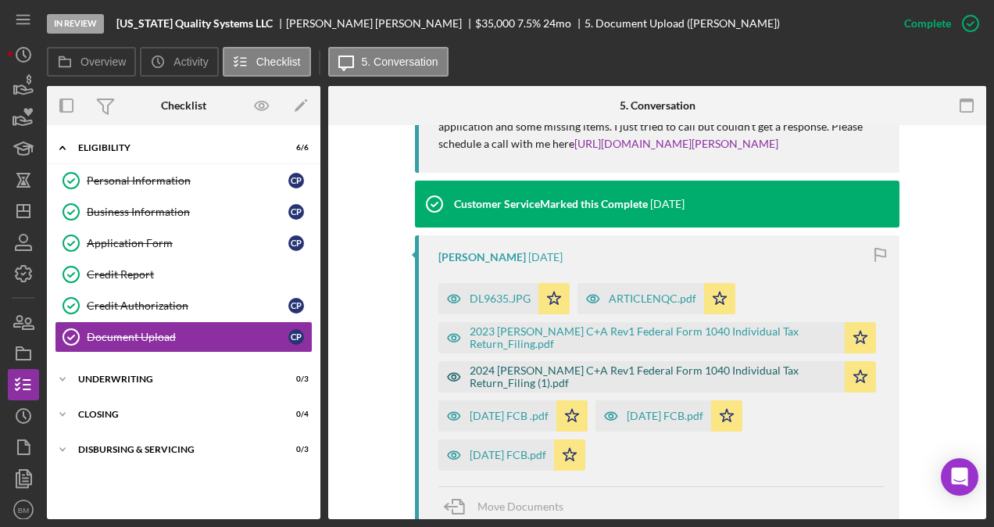
scroll to position [590, 0]
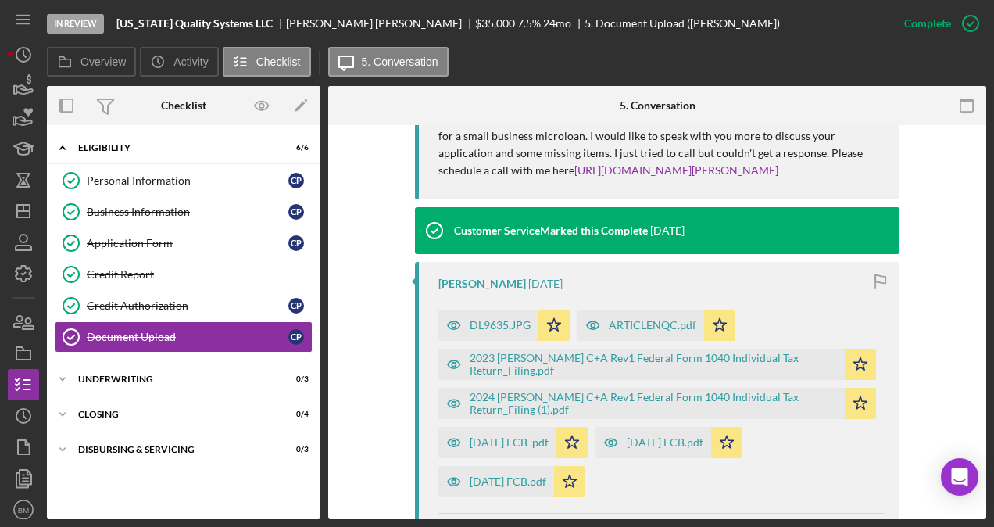
click at [623, 302] on div "ARTICLENQC.pdf Icon/Star" at bounding box center [660, 321] width 166 height 39
click at [622, 325] on div "ARTICLENQC.pdf" at bounding box center [653, 325] width 88 height 13
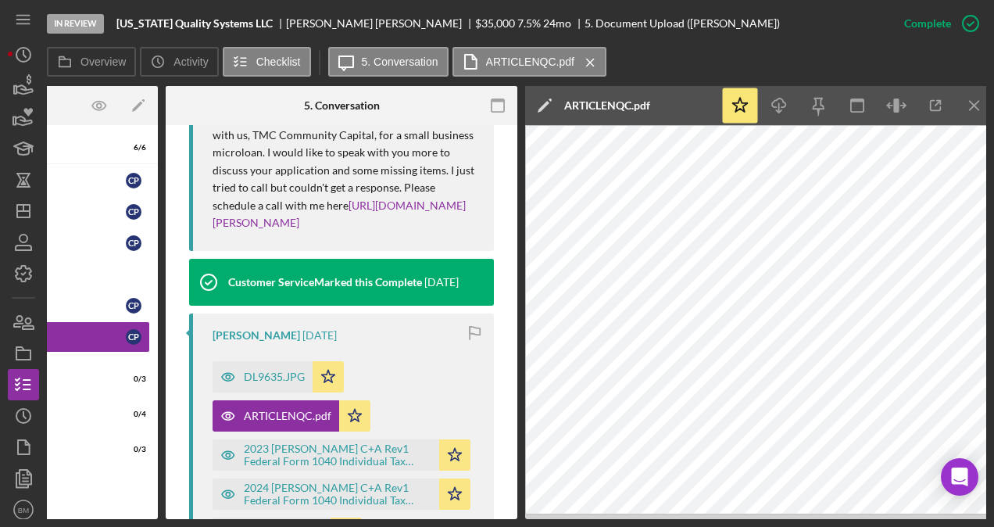
scroll to position [0, 170]
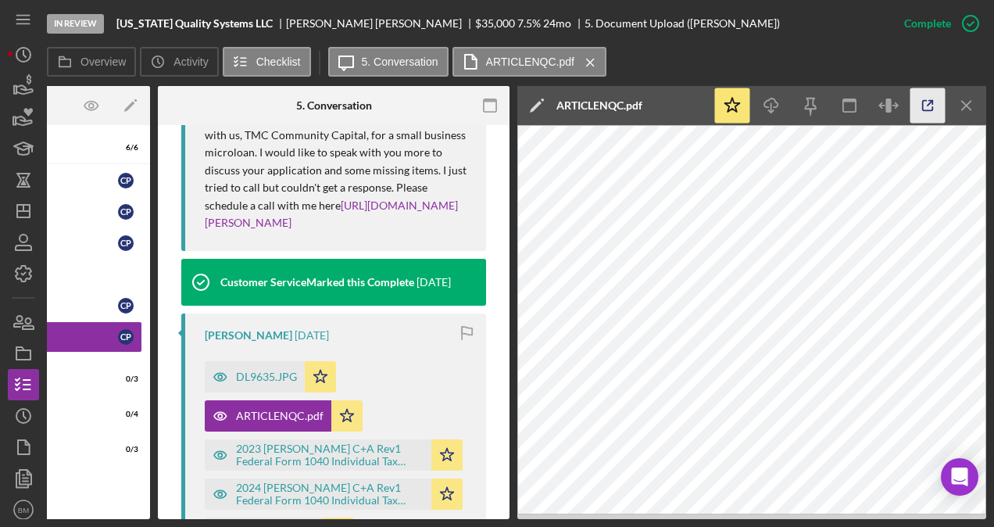
click at [933, 108] on icon "button" at bounding box center [928, 106] width 10 height 10
click at [959, 119] on icon "Icon/Menu Close" at bounding box center [966, 105] width 35 height 35
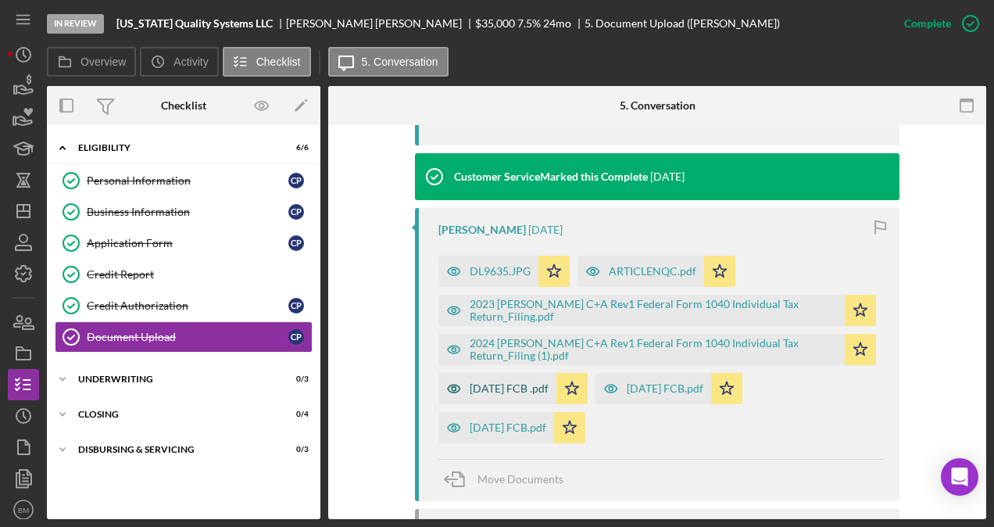
scroll to position [668, 0]
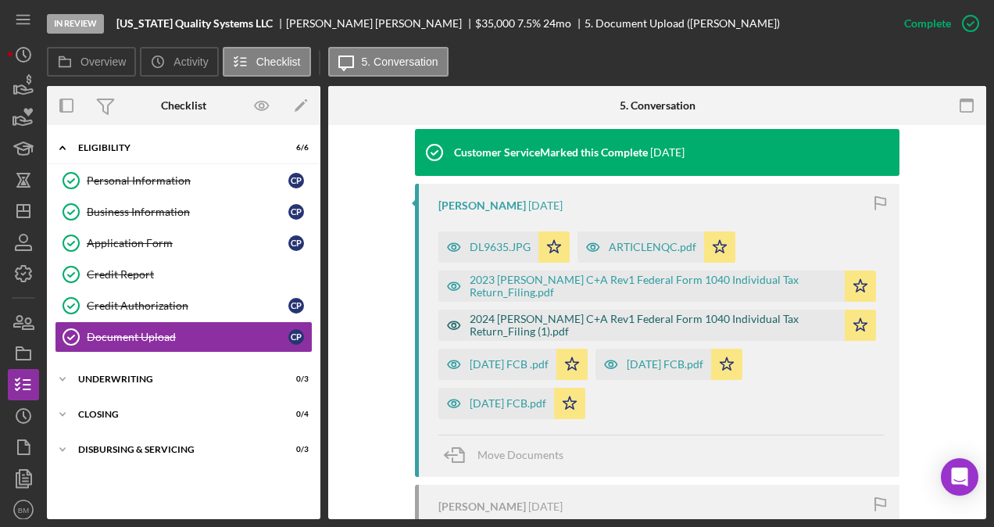
click at [512, 322] on div "2024 [PERSON_NAME] C+A Rev1 Federal Form 1040 Individual Tax Return_Filing (1).…" at bounding box center [653, 325] width 367 height 25
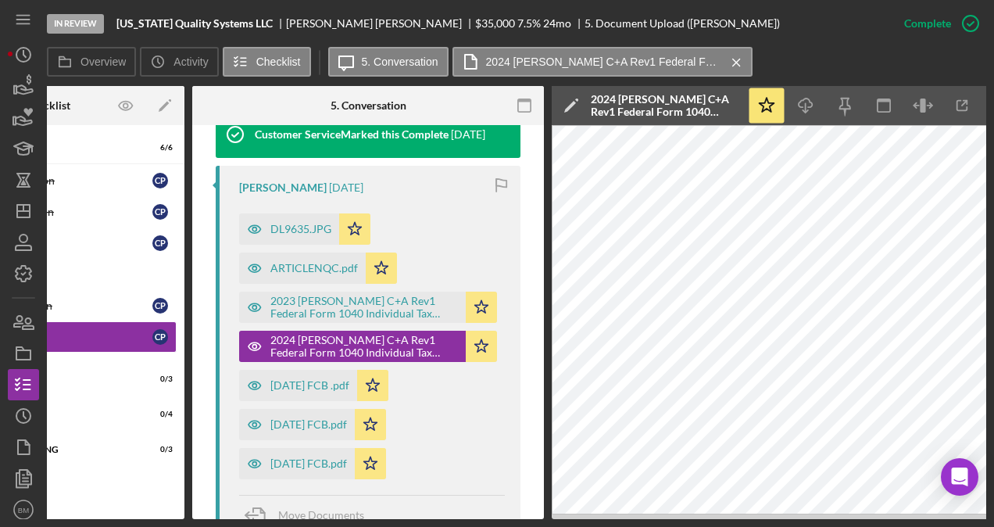
scroll to position [0, 170]
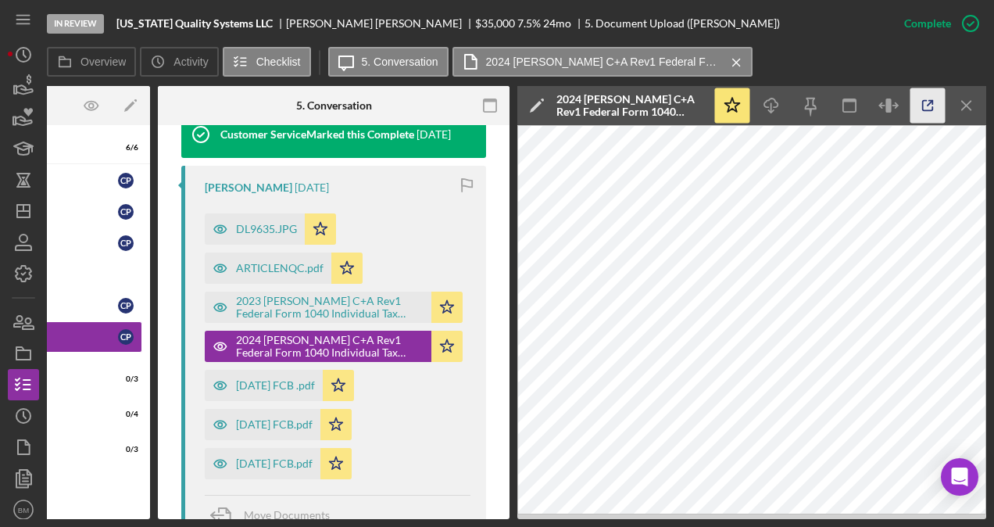
click at [913, 94] on icon "button" at bounding box center [927, 105] width 35 height 35
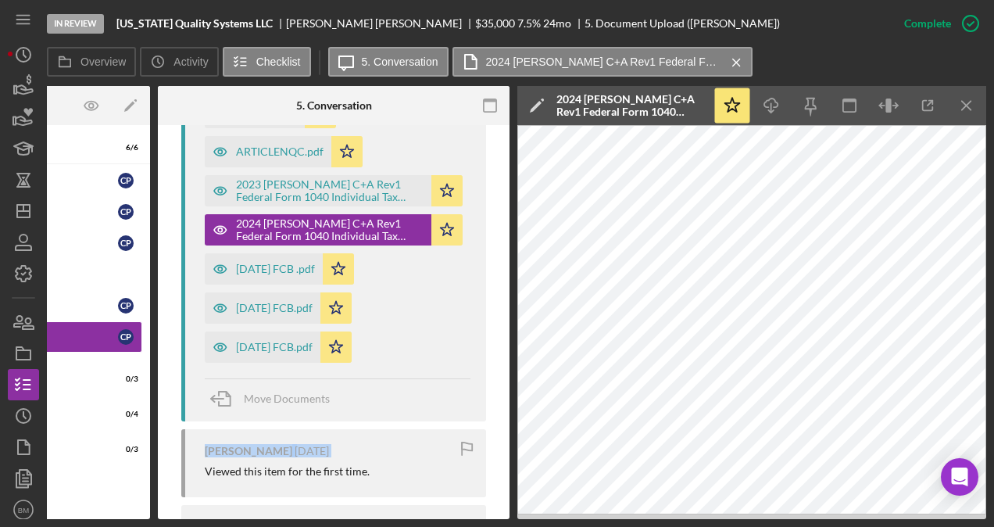
drag, startPoint x: 380, startPoint y: 511, endPoint x: 177, endPoint y: 511, distance: 202.3
click at [177, 511] on div "This item has been marked complete. In order for Clayton Poole to upload docume…" at bounding box center [334, 39] width 352 height 1573
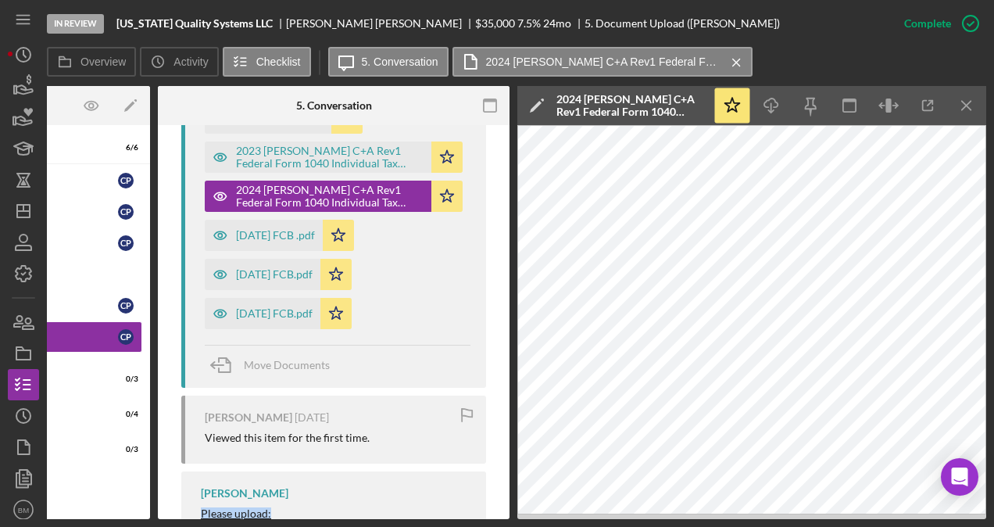
drag, startPoint x: 177, startPoint y: 511, endPoint x: 199, endPoint y: 522, distance: 24.5
click at [199, 522] on div "In Review Nevada Quality Systems LLC Clayton Poole $35,000 $35,000 7.5 % 24 mo …" at bounding box center [497, 263] width 994 height 527
click at [236, 522] on div "In Review Nevada Quality Systems LLC Clayton Poole $35,000 $35,000 7.5 % 24 mo …" at bounding box center [497, 263] width 994 height 527
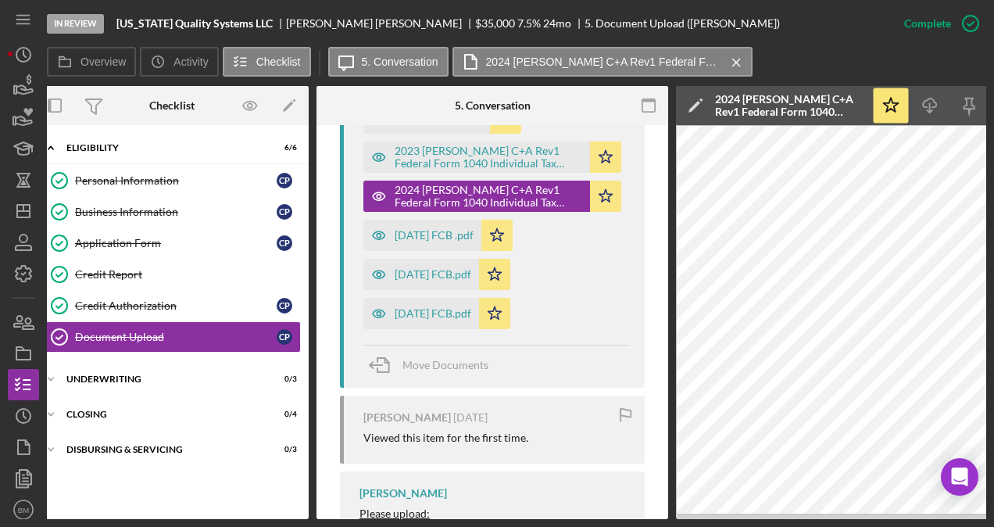
scroll to position [0, 0]
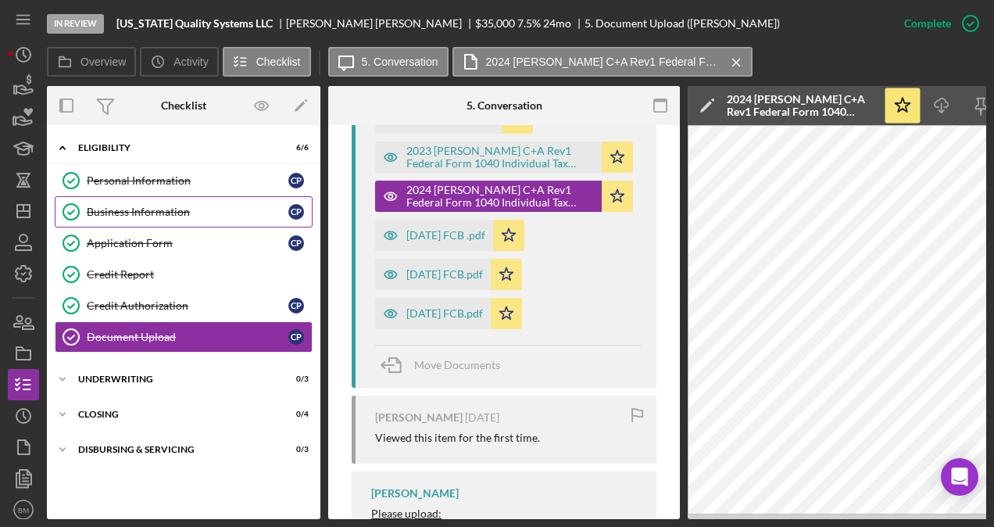
click at [143, 216] on div "Business Information" at bounding box center [188, 211] width 202 height 13
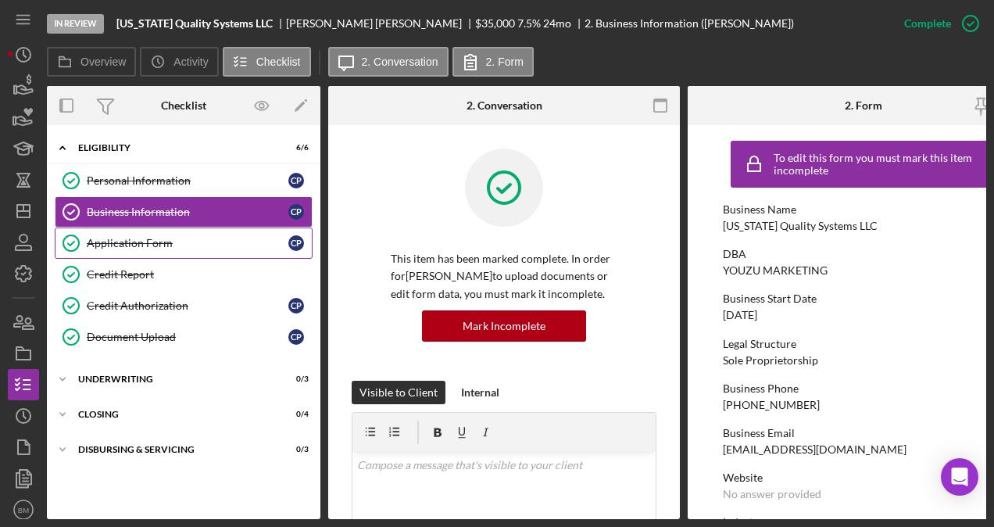
click at [153, 247] on div "Application Form" at bounding box center [188, 243] width 202 height 13
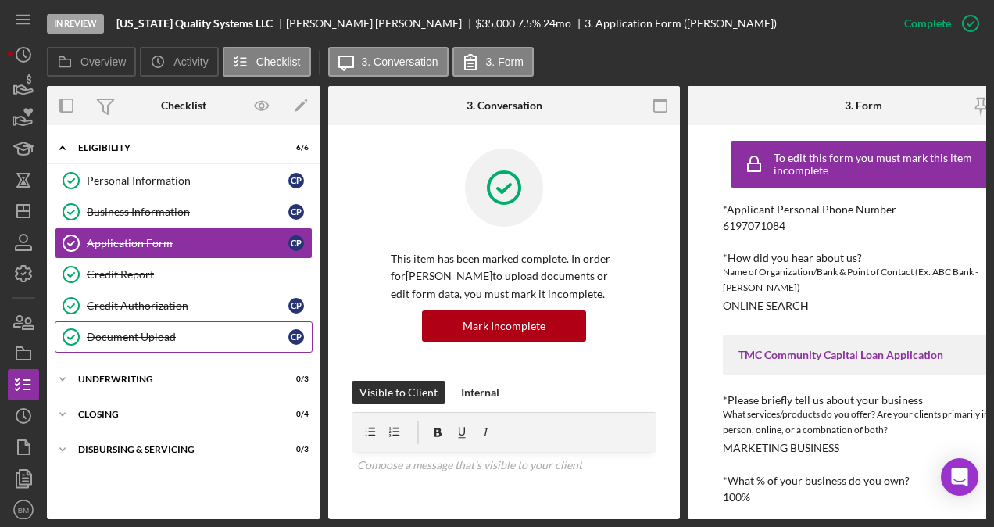
click at [113, 333] on div "Document Upload" at bounding box center [188, 336] width 202 height 13
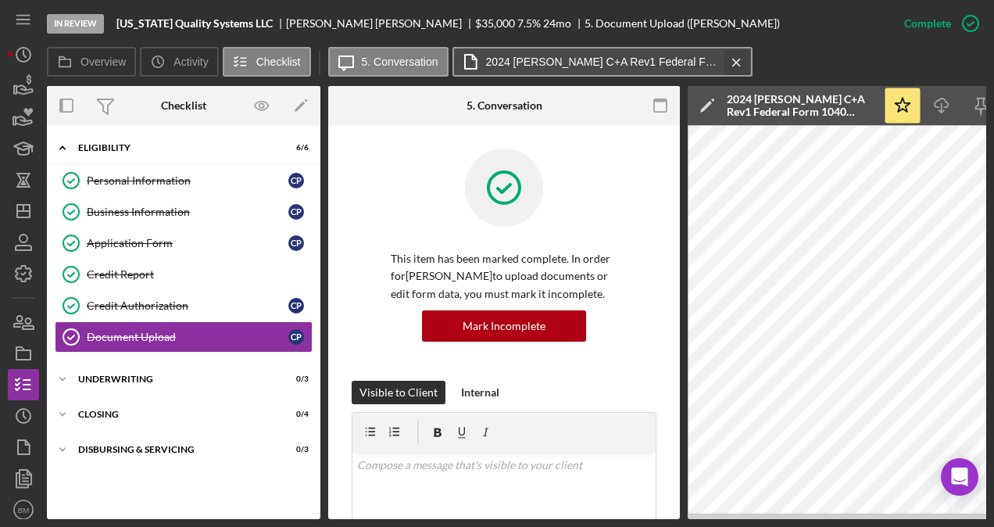
click at [734, 64] on icon "Icon/Menu Close" at bounding box center [736, 62] width 27 height 39
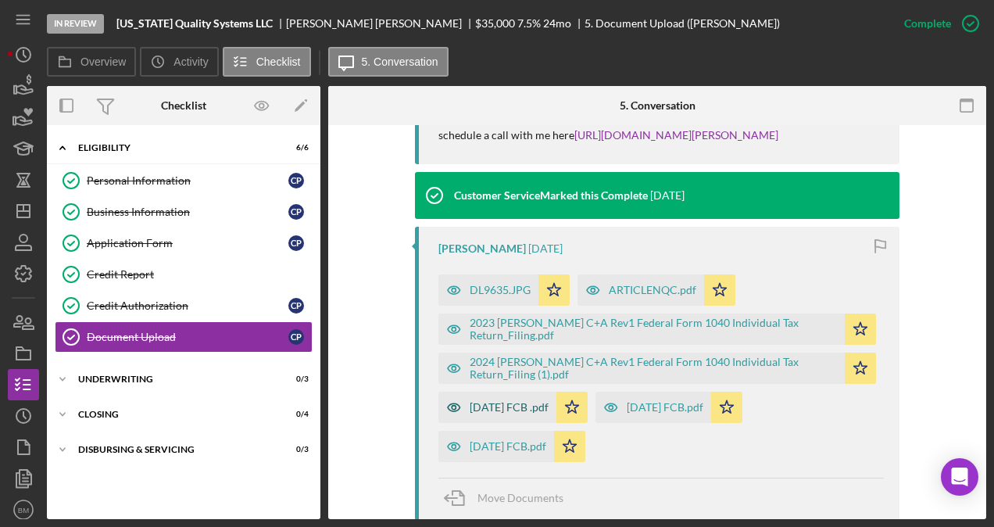
click at [481, 406] on div "[DATE] FCB .pdf" at bounding box center [509, 407] width 79 height 13
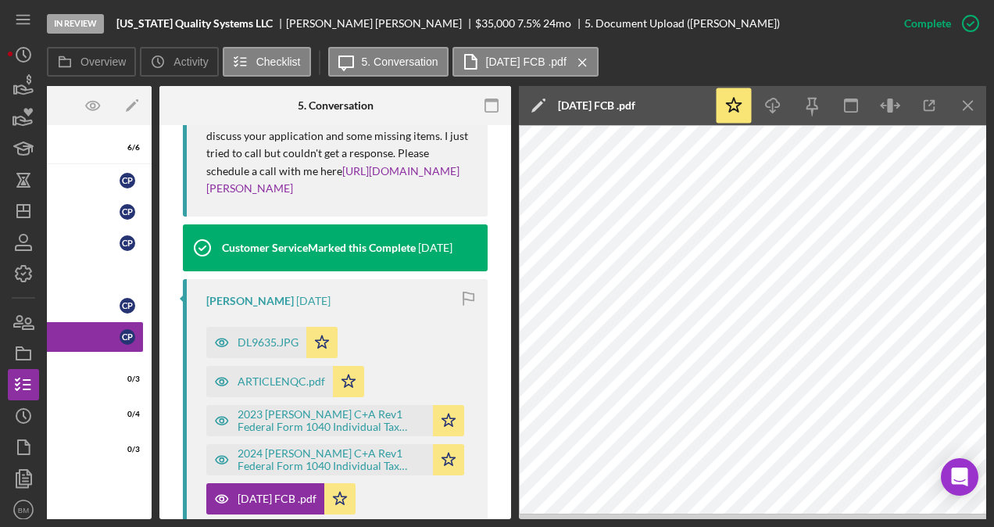
scroll to position [0, 170]
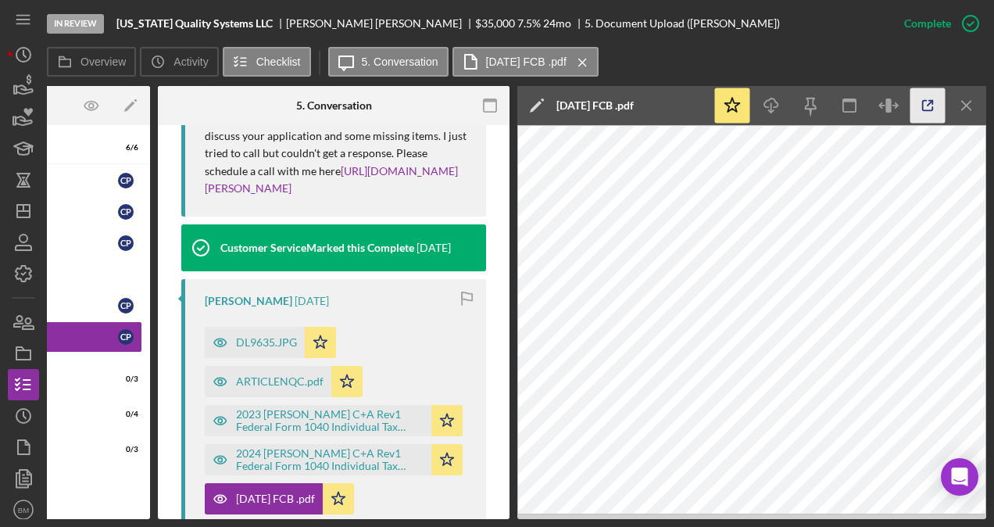
click at [920, 109] on icon "button" at bounding box center [927, 105] width 35 height 35
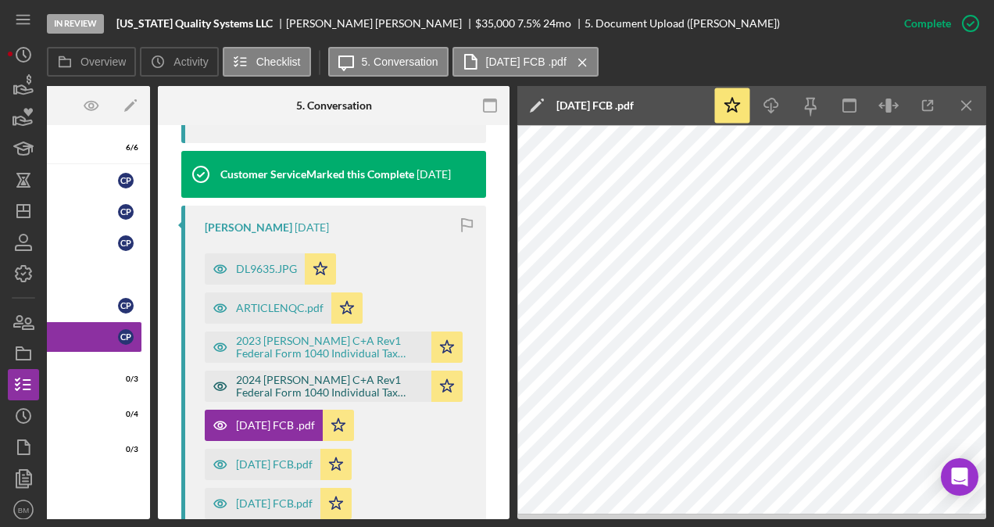
scroll to position [798, 0]
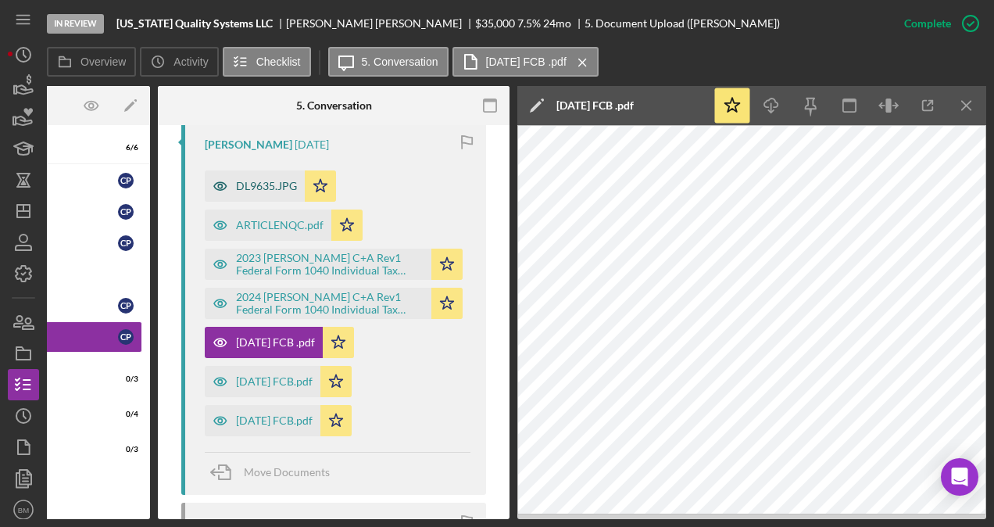
click at [252, 192] on div "DL9635.JPG" at bounding box center [266, 186] width 61 height 13
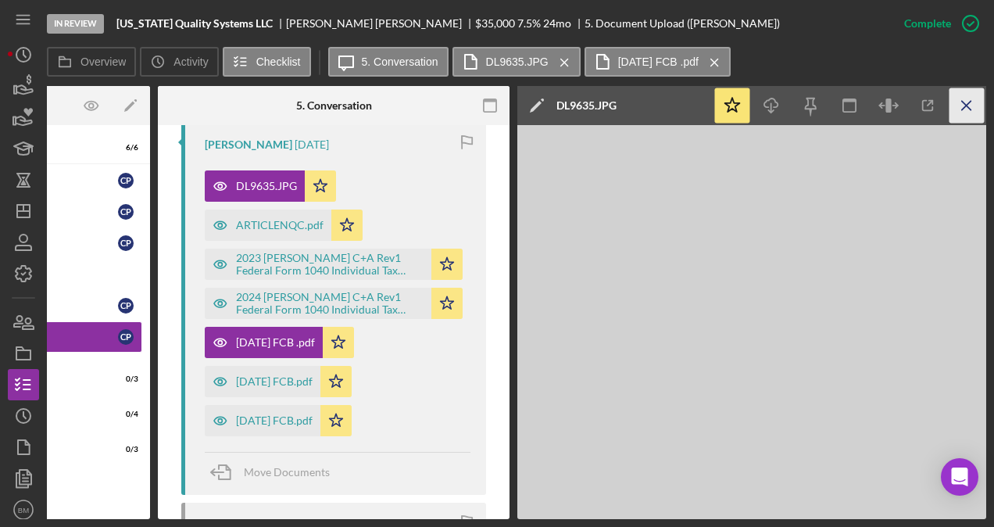
click at [956, 107] on icon "Icon/Menu Close" at bounding box center [966, 105] width 35 height 35
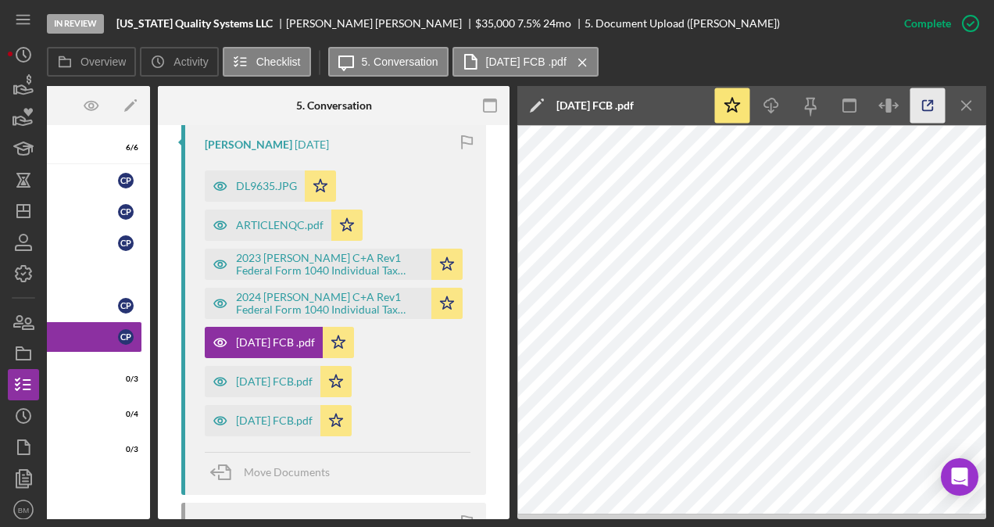
click at [939, 109] on icon "button" at bounding box center [927, 105] width 35 height 35
click at [259, 192] on div "DL9635.JPG" at bounding box center [266, 186] width 61 height 13
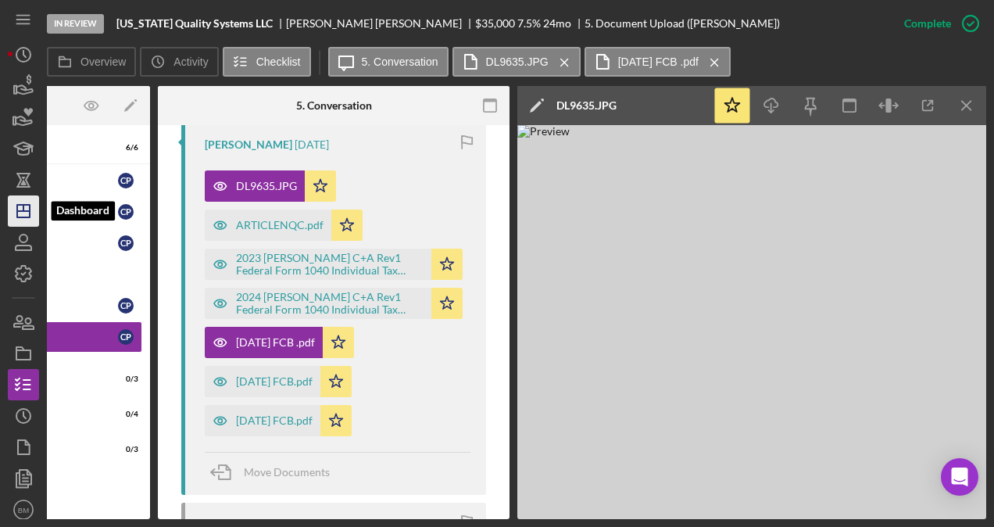
click at [25, 217] on polygon "button" at bounding box center [23, 211] width 13 height 13
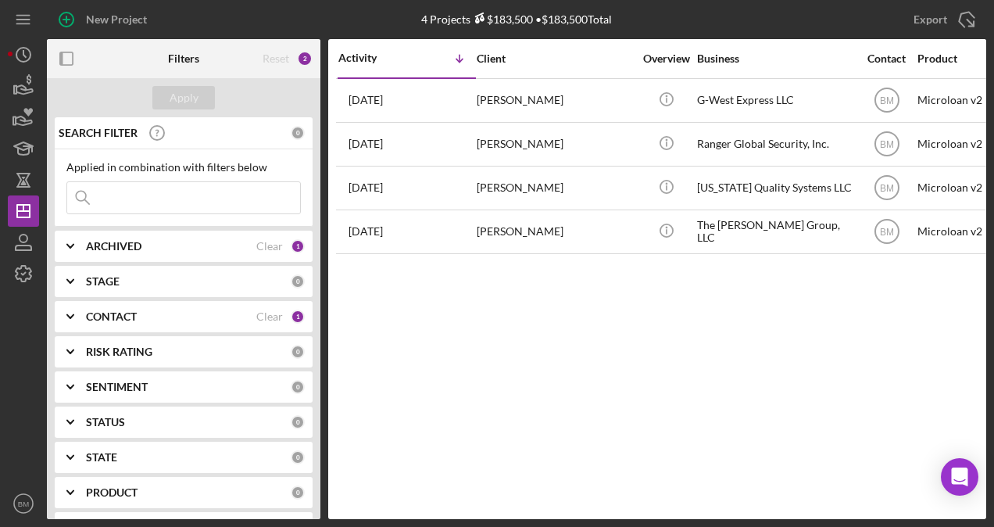
click at [716, 359] on div "Activity Icon/Table Sort Arrow Client Overview Business Contact Product Categor…" at bounding box center [657, 279] width 658 height 480
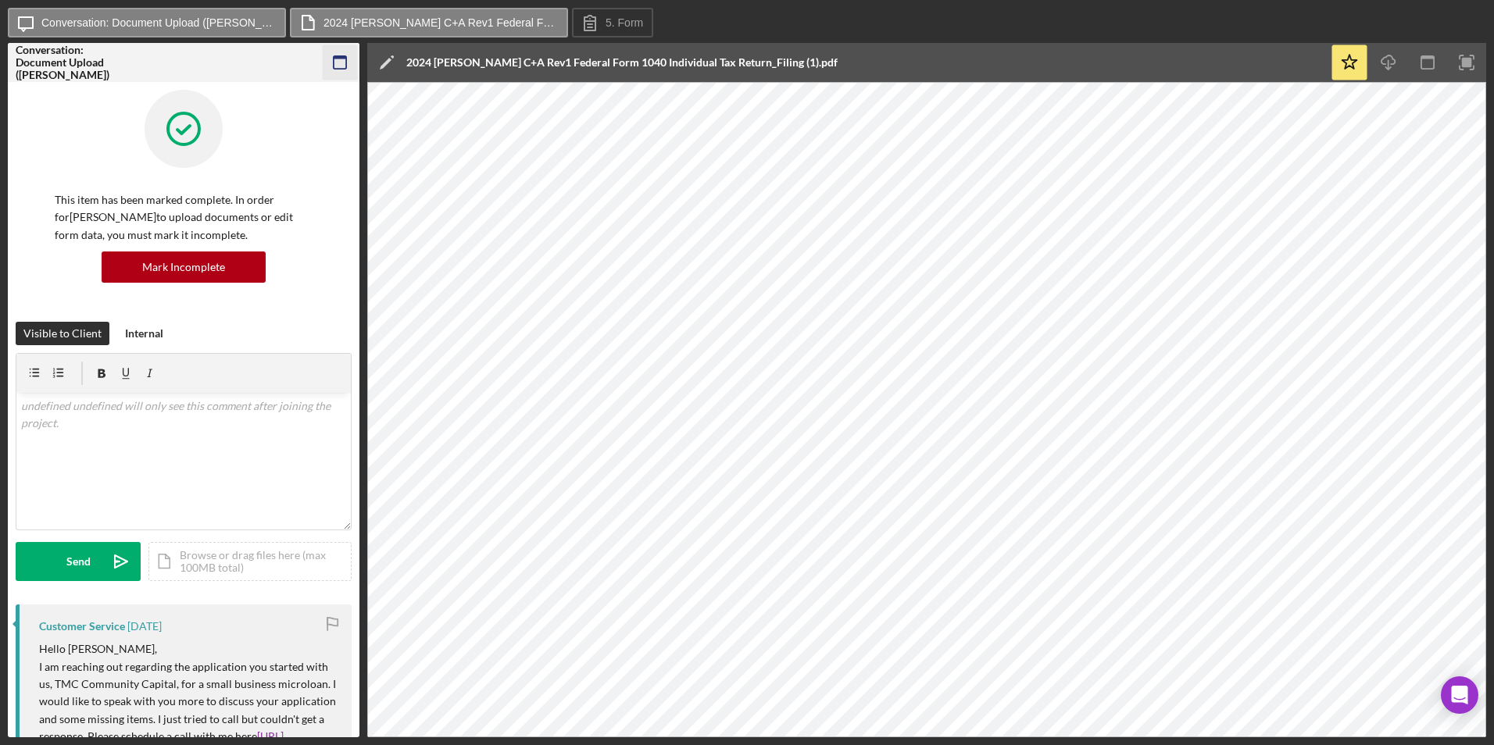
click at [344, 65] on icon "button" at bounding box center [340, 62] width 35 height 35
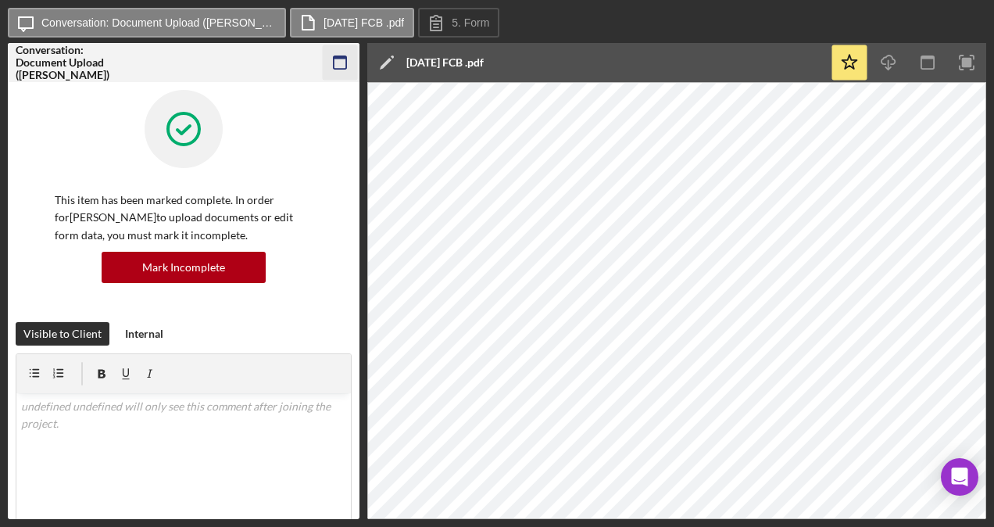
click at [340, 66] on icon "button" at bounding box center [340, 62] width 35 height 35
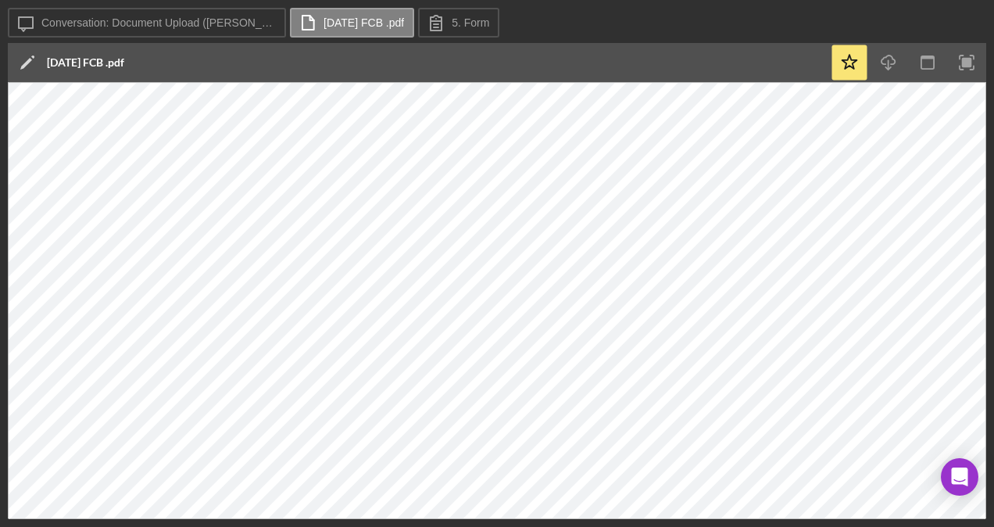
click at [608, 27] on div "Icon/Message Conversation: Document Upload (Clayton P.) June 2025 FCB .pdf 5. F…" at bounding box center [497, 23] width 978 height 31
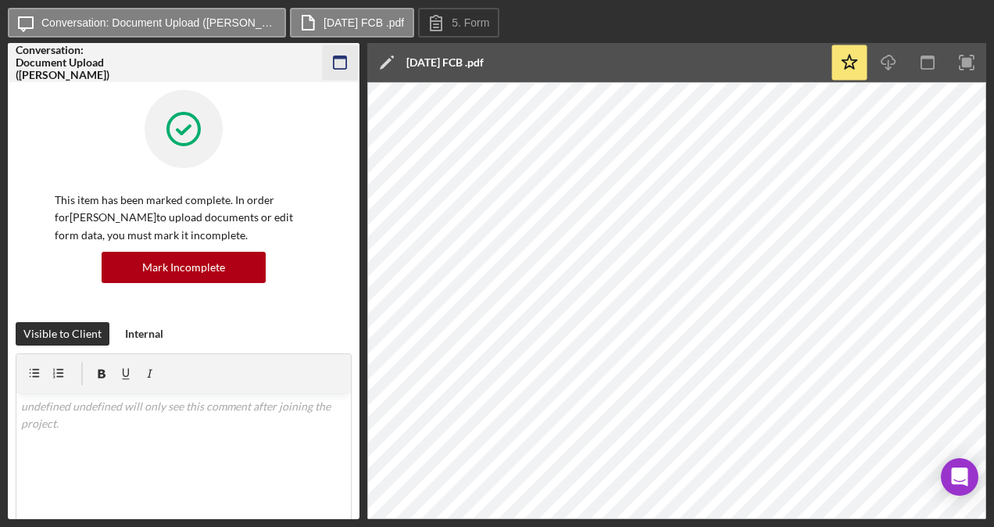
click at [338, 52] on icon "button" at bounding box center [340, 62] width 35 height 35
